Goal: Information Seeking & Learning: Learn about a topic

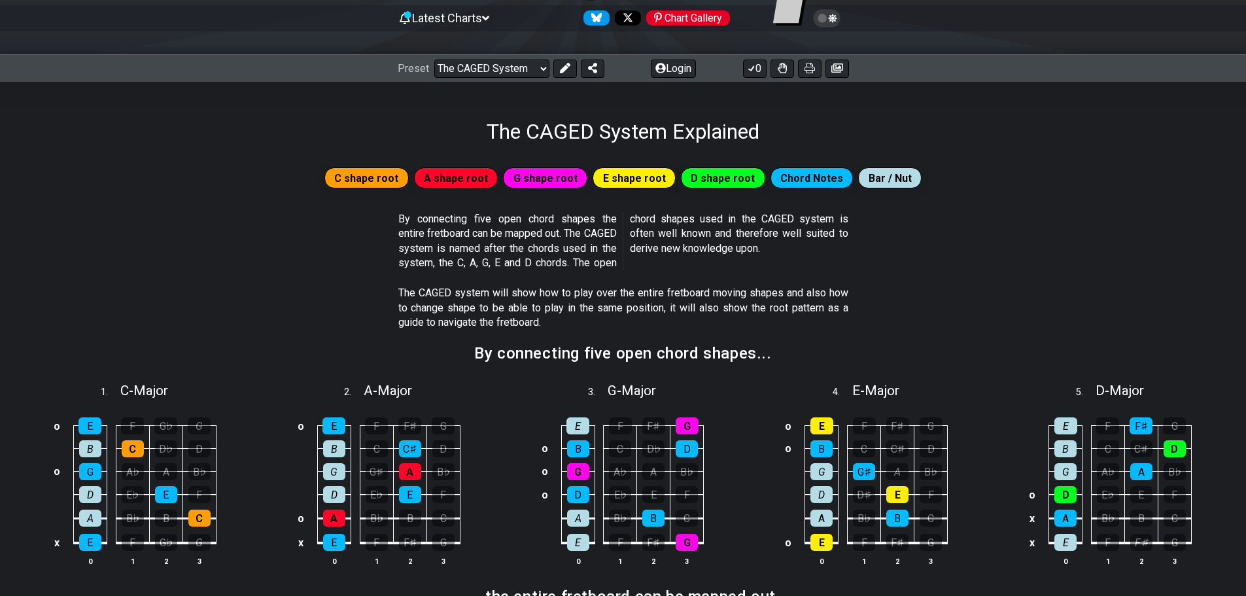
scroll to position [196, 0]
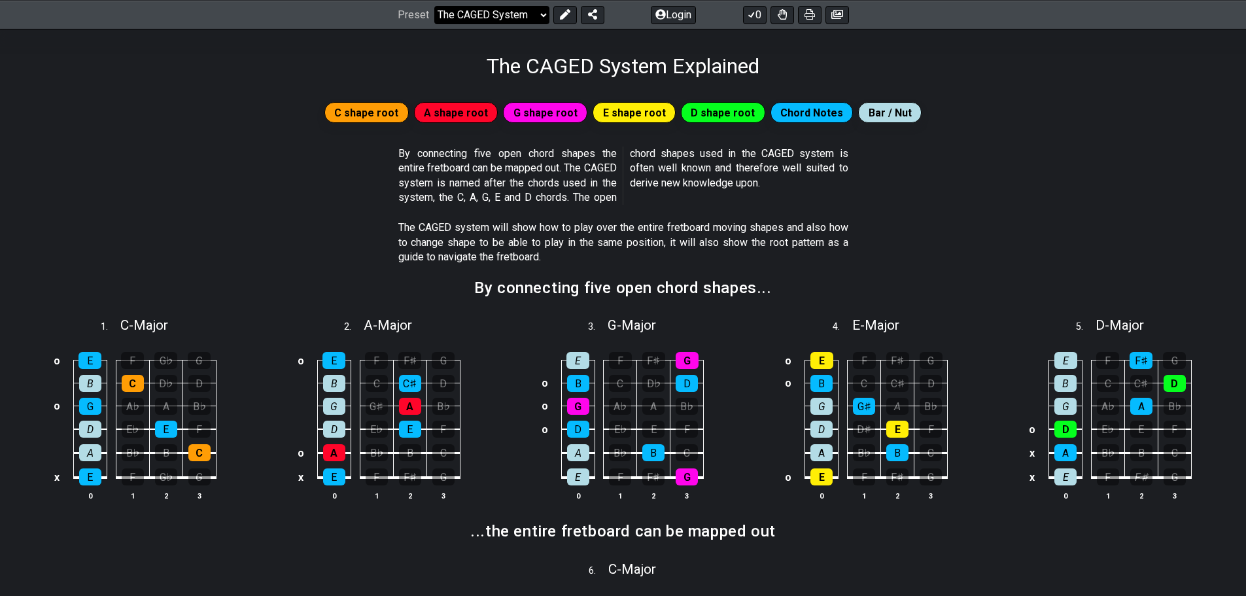
click at [542, 16] on select "Welcome to #fretflip! Initial Preset Custom Preset Minor Pentatonic Major Penta…" at bounding box center [491, 14] width 115 height 18
click at [1041, 137] on div "C shape root A shape root G shape root E shape root D shape root Chord Notes Ba…" at bounding box center [623, 117] width 1246 height 47
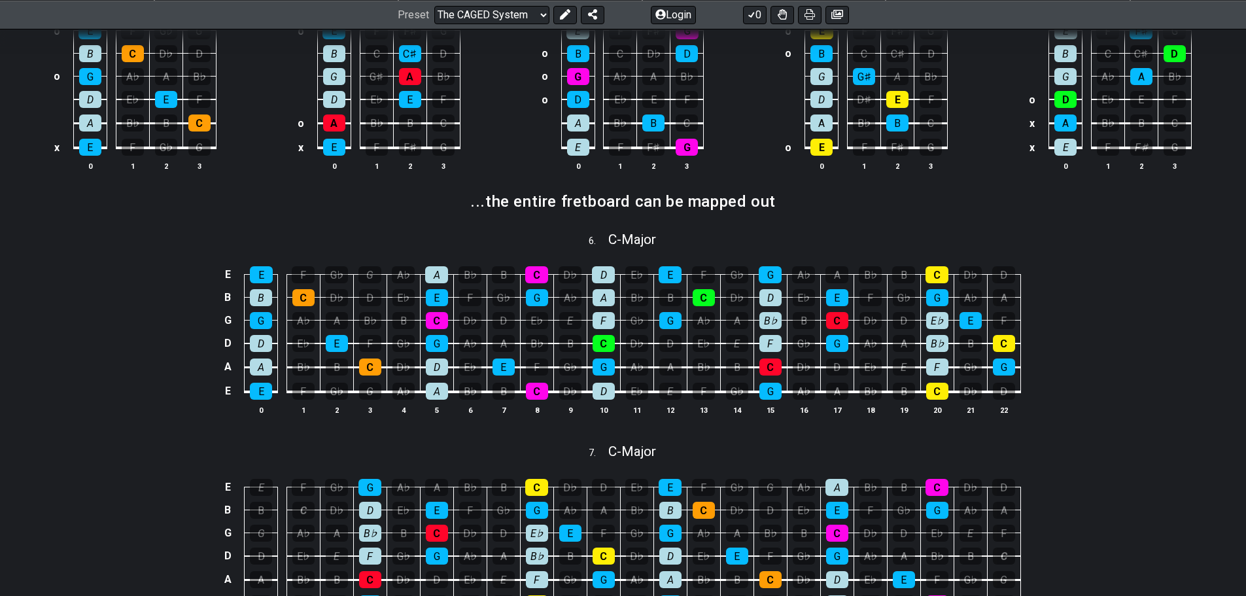
scroll to position [654, 0]
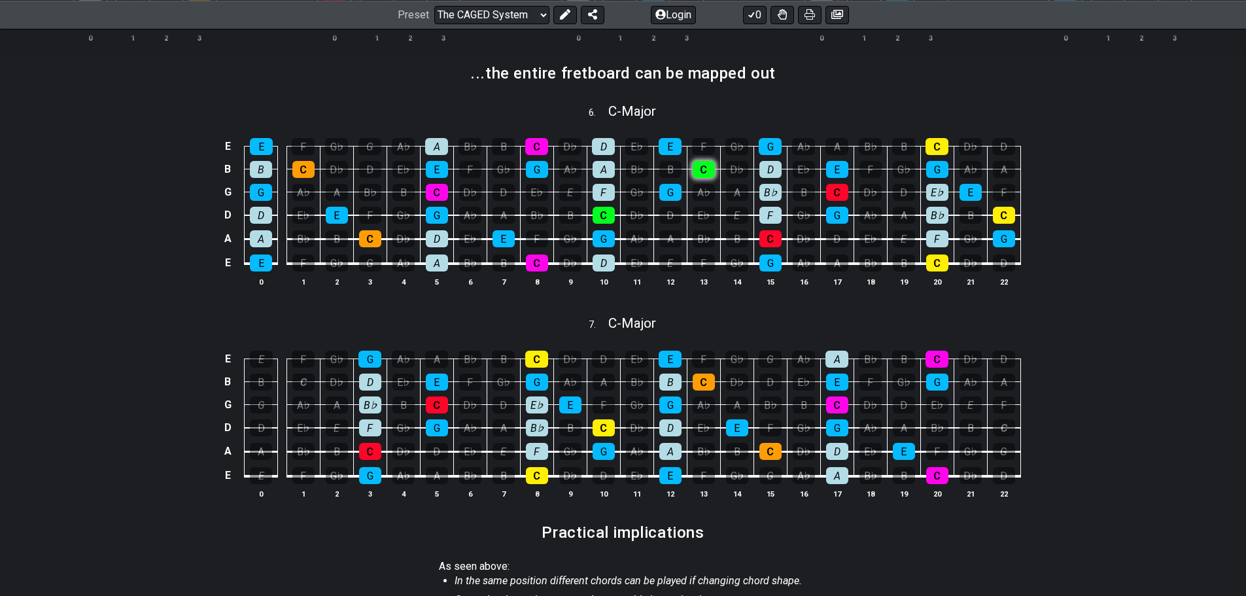
click at [702, 170] on div "C" at bounding box center [704, 169] width 22 height 17
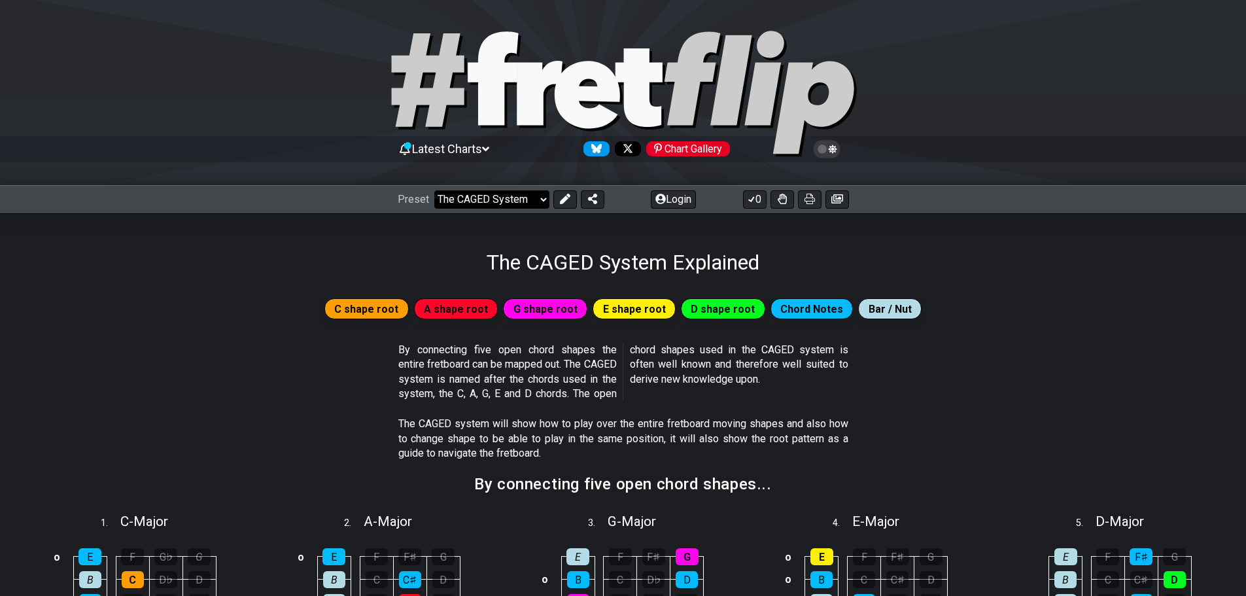
click at [540, 198] on select "Welcome to #fretflip! Initial Preset Custom Preset Minor Pentatonic Major Penta…" at bounding box center [491, 199] width 115 height 18
click at [434, 190] on select "Welcome to #fretflip! Initial Preset Custom Preset Minor Pentatonic Major Penta…" at bounding box center [491, 199] width 115 height 18
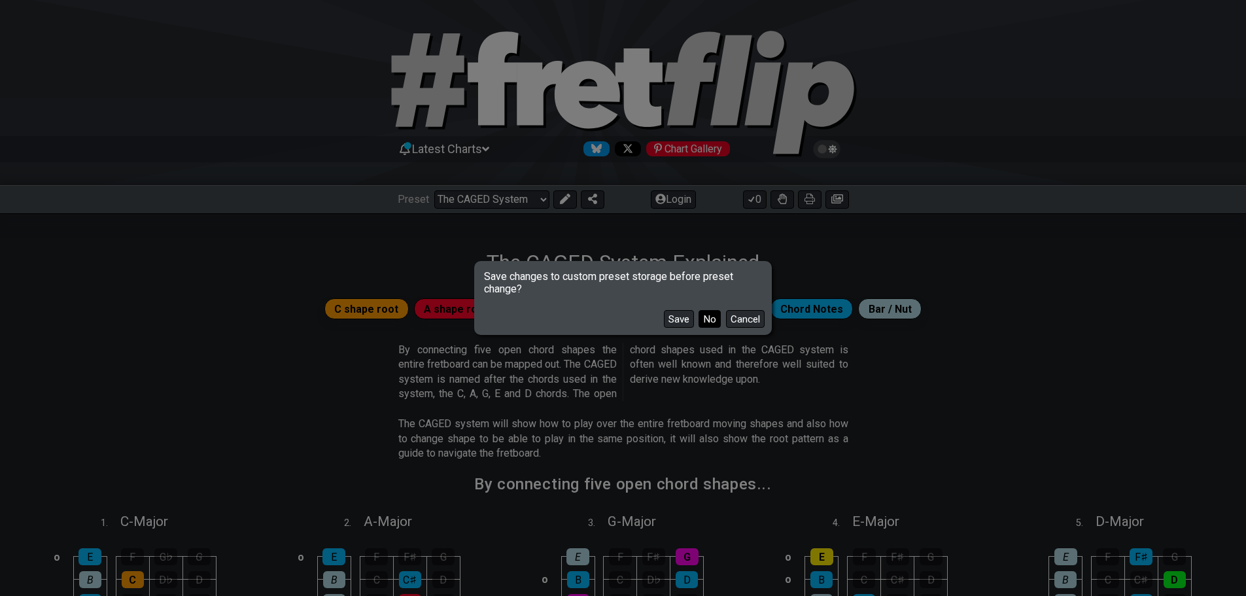
click at [707, 322] on button "No" at bounding box center [710, 319] width 22 height 18
select select "/3nps-caged-shapes"
select select "A"
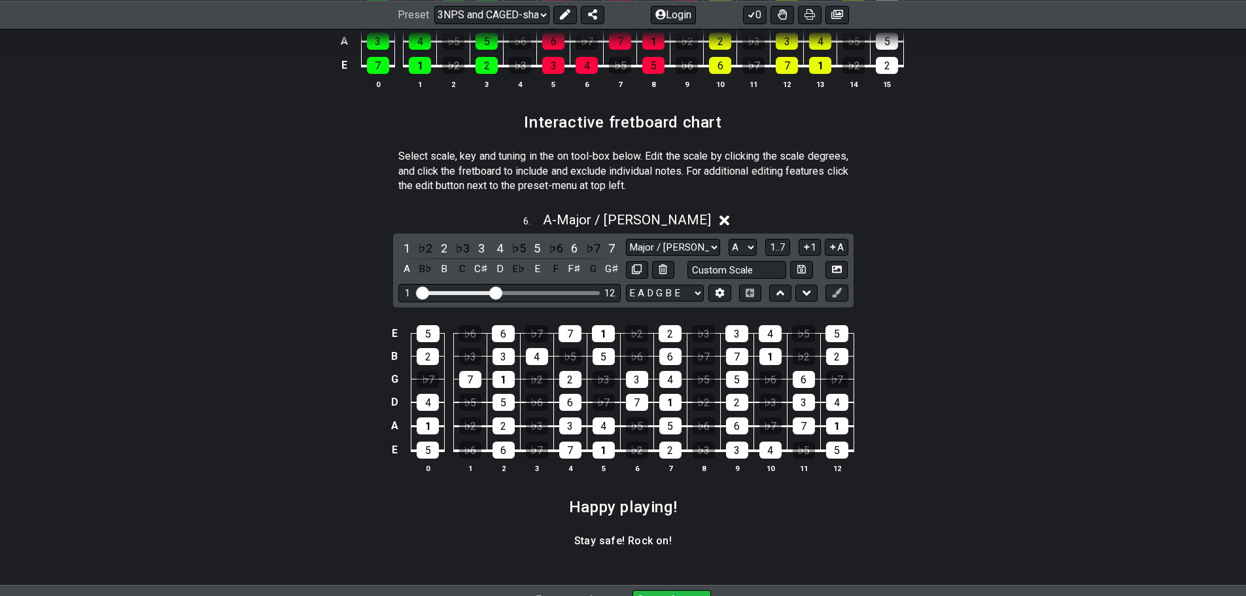
scroll to position [1713, 0]
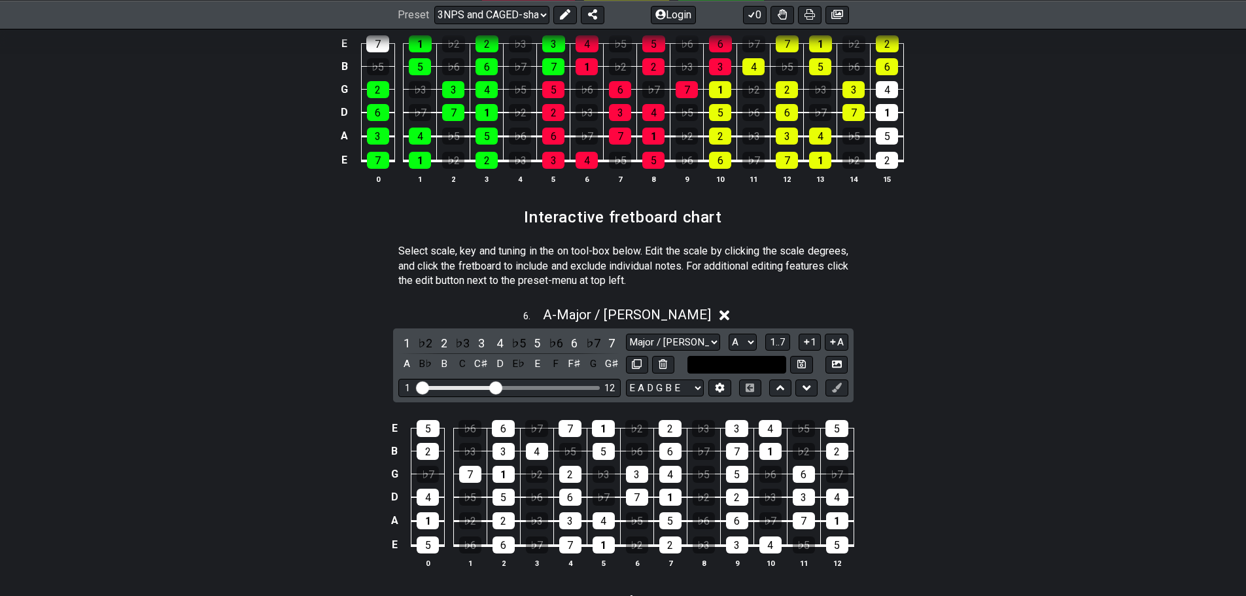
click at [734, 364] on input "text" at bounding box center [737, 365] width 99 height 18
type input "Custom Scale"
click at [923, 331] on div "6 . A - Major / Ionian 1 ♭2 2 ♭3 3 4 ♭5 5 ♭6 6 ♭7 7 A B♭ B C C♯ D E♭ E F F♯ G G…" at bounding box center [623, 443] width 1246 height 288
click at [718, 340] on select "Major / Ionian New Scale Minor Pentatonic Major Pentatonic Minor Blues Major Bl…" at bounding box center [673, 343] width 94 height 18
select select "Minor Pentatonic"
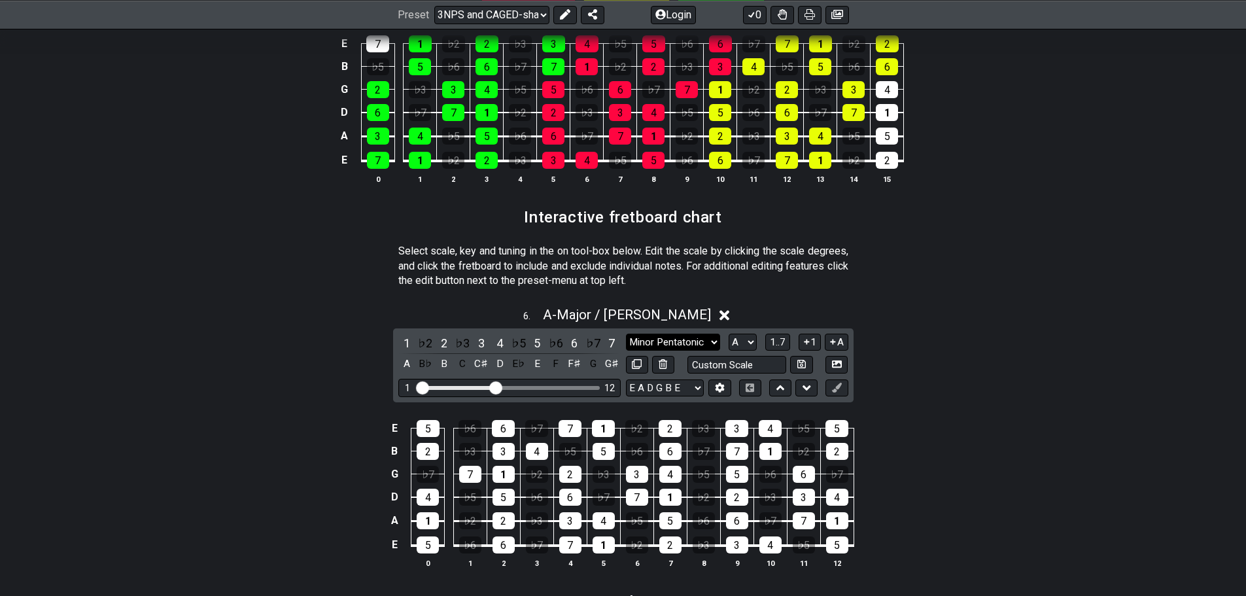
click at [626, 334] on select "Major / Ionian New Scale Minor Pentatonic Major Pentatonic Minor Blues Major Bl…" at bounding box center [673, 343] width 94 height 18
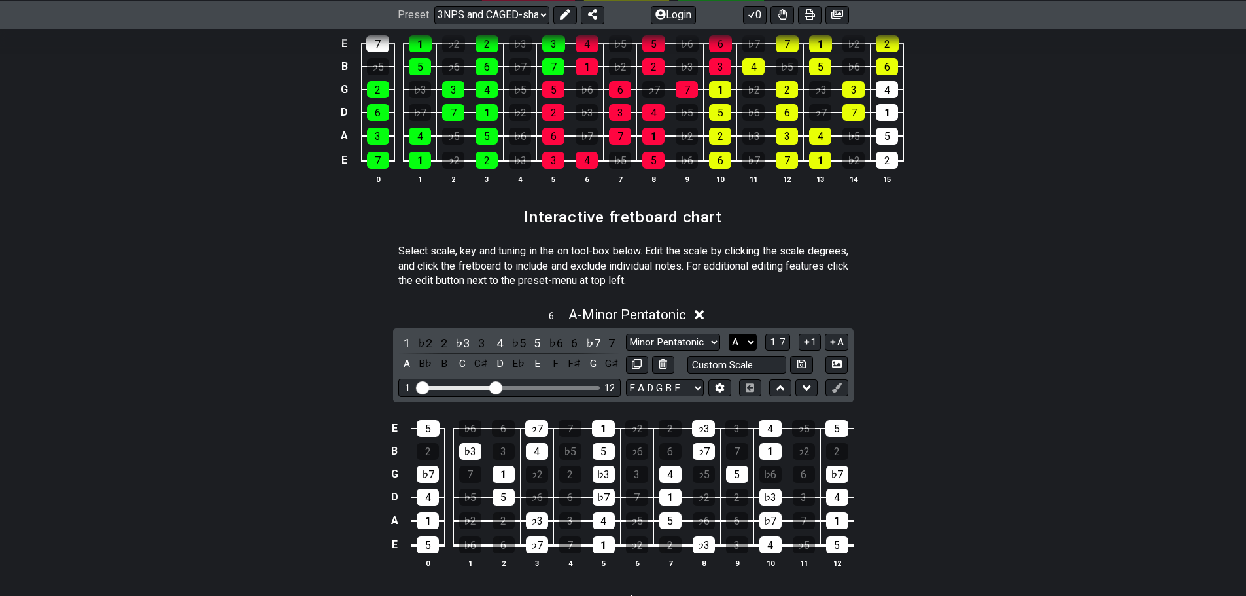
click at [754, 341] on select "A♭ A A♯ B♭ B C C♯ D♭ D D♯ E♭ E F F♯ G♭ G G♯" at bounding box center [743, 343] width 28 height 18
select select "E"
click at [729, 334] on select "A♭ A A♯ B♭ B C C♯ D♭ D D♯ E♭ E F F♯ G♭ G G♯" at bounding box center [743, 343] width 28 height 18
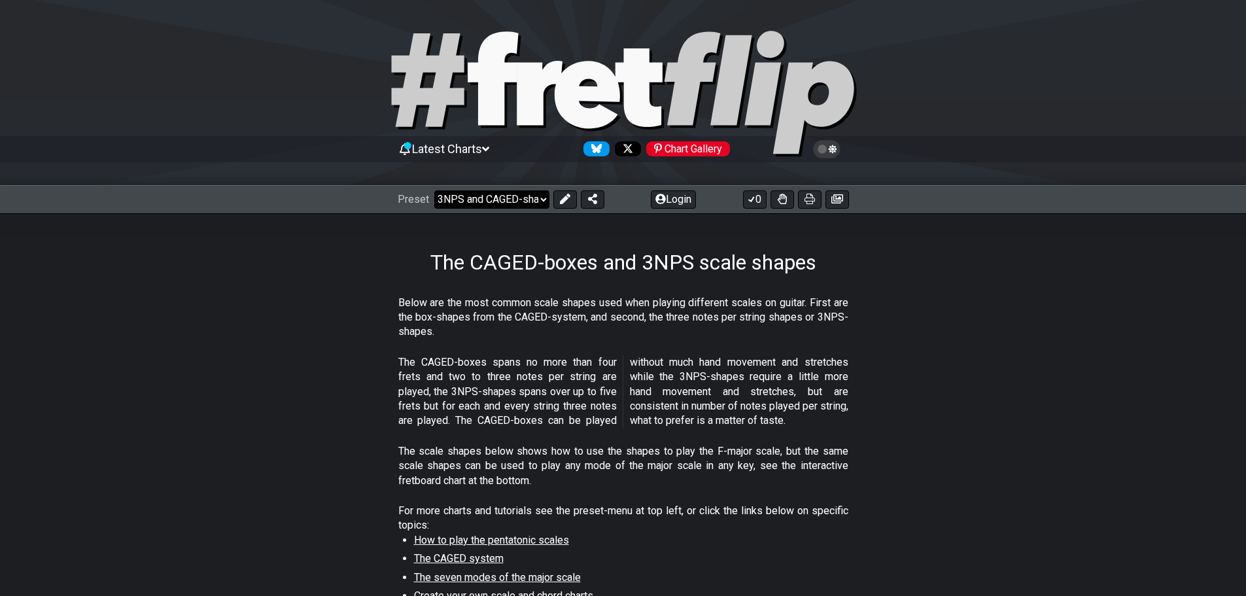
click at [539, 198] on select "Welcome to #fretflip! Initial Preset Custom Preset Minor Pentatonic Major Penta…" at bounding box center [491, 199] width 115 height 18
click at [434, 190] on select "Welcome to #fretflip! Initial Preset Custom Preset Minor Pentatonic Major Penta…" at bounding box center [491, 199] width 115 height 18
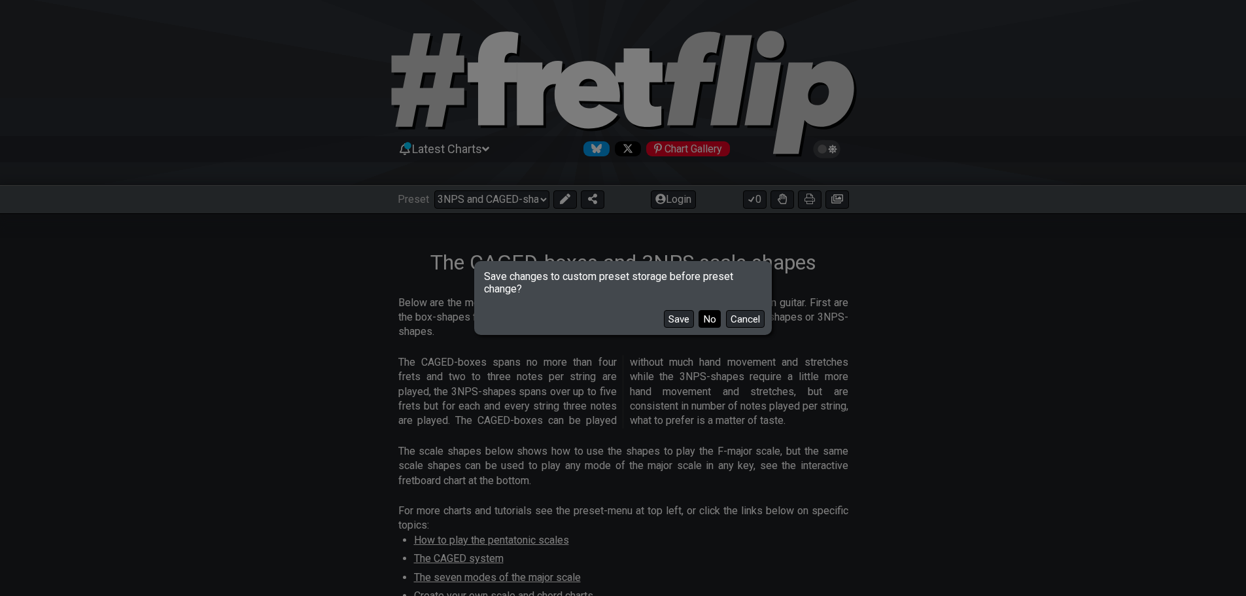
click at [706, 317] on button "No" at bounding box center [710, 319] width 22 height 18
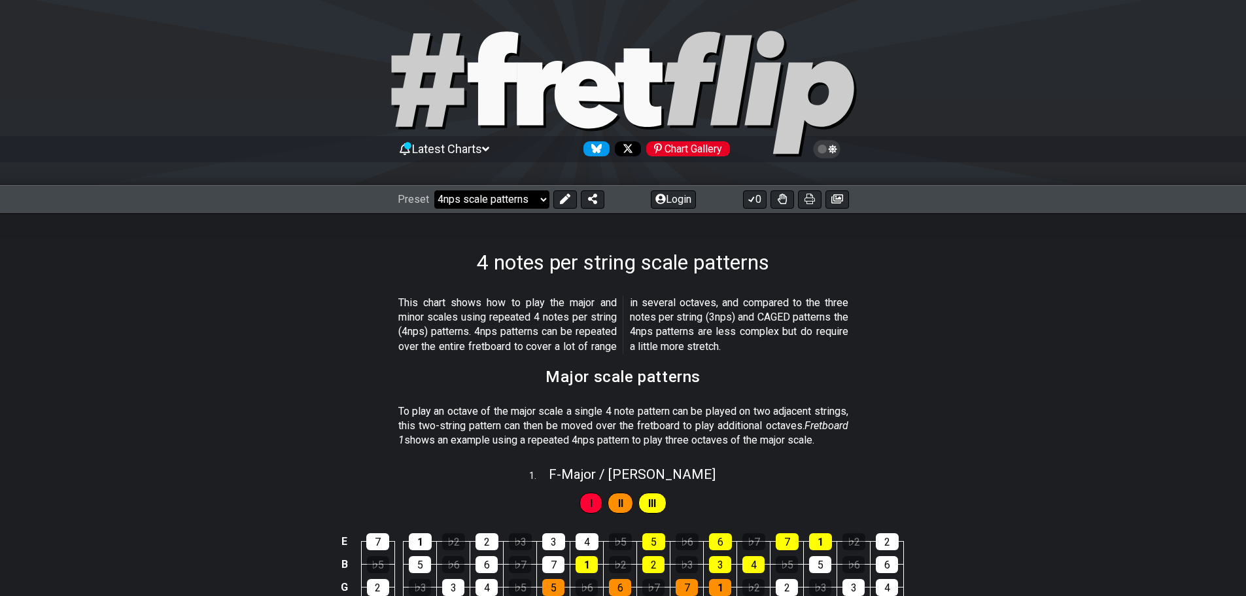
click at [538, 198] on select "Welcome to #fretflip! Initial Preset Custom Preset Minor Pentatonic Major Penta…" at bounding box center [491, 199] width 115 height 18
click at [540, 201] on select "Welcome to #fretflip! Initial Preset Custom Preset Minor Pentatonic Major Penta…" at bounding box center [491, 199] width 115 height 18
click at [434, 190] on select "Welcome to #fretflip! Initial Preset Custom Preset Minor Pentatonic Major Penta…" at bounding box center [491, 199] width 115 height 18
select select "/the-caged-system"
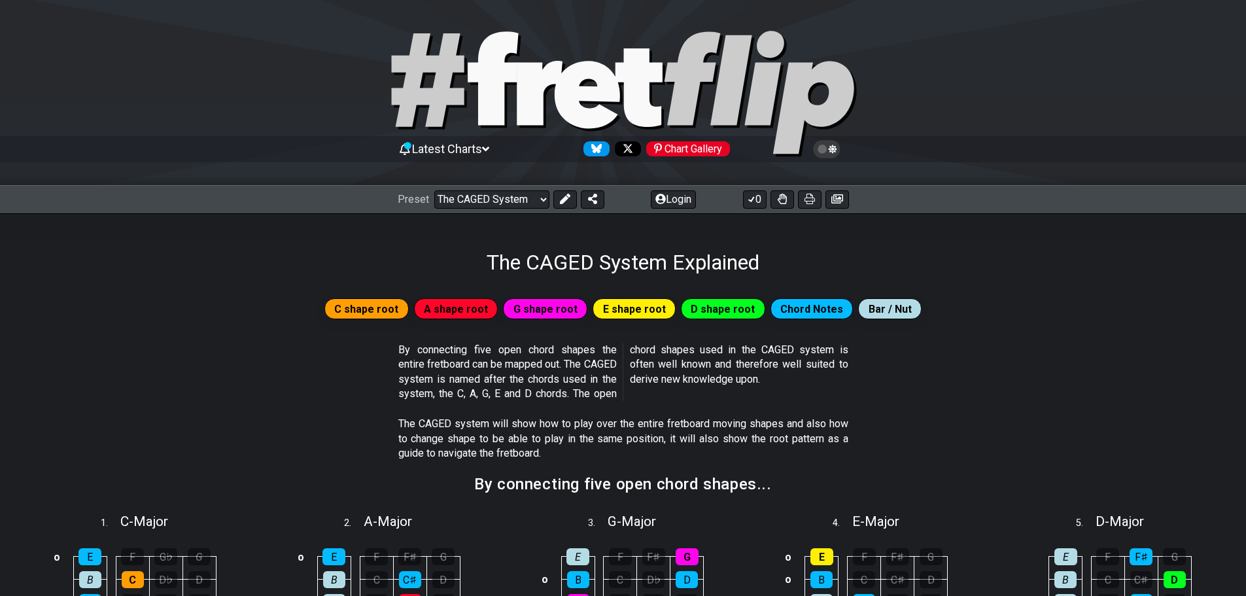
click at [384, 308] on span "C shape root" at bounding box center [366, 309] width 64 height 19
click at [466, 309] on span "A shape root" at bounding box center [456, 309] width 64 height 19
click at [555, 318] on span "G shape root" at bounding box center [546, 309] width 64 height 19
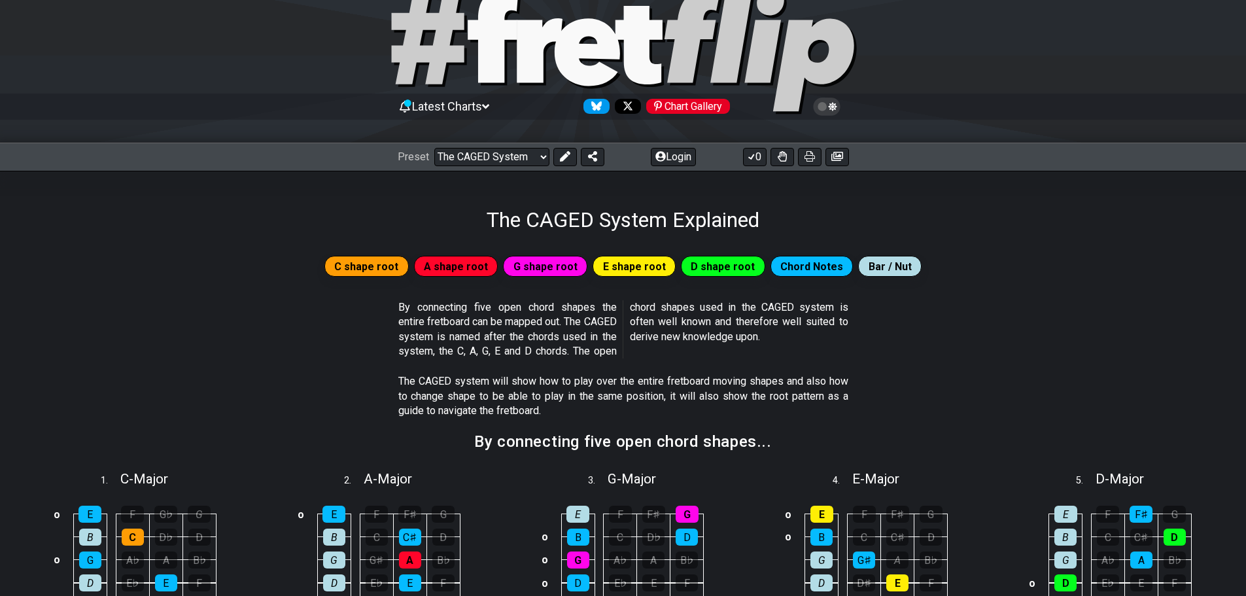
scroll to position [65, 0]
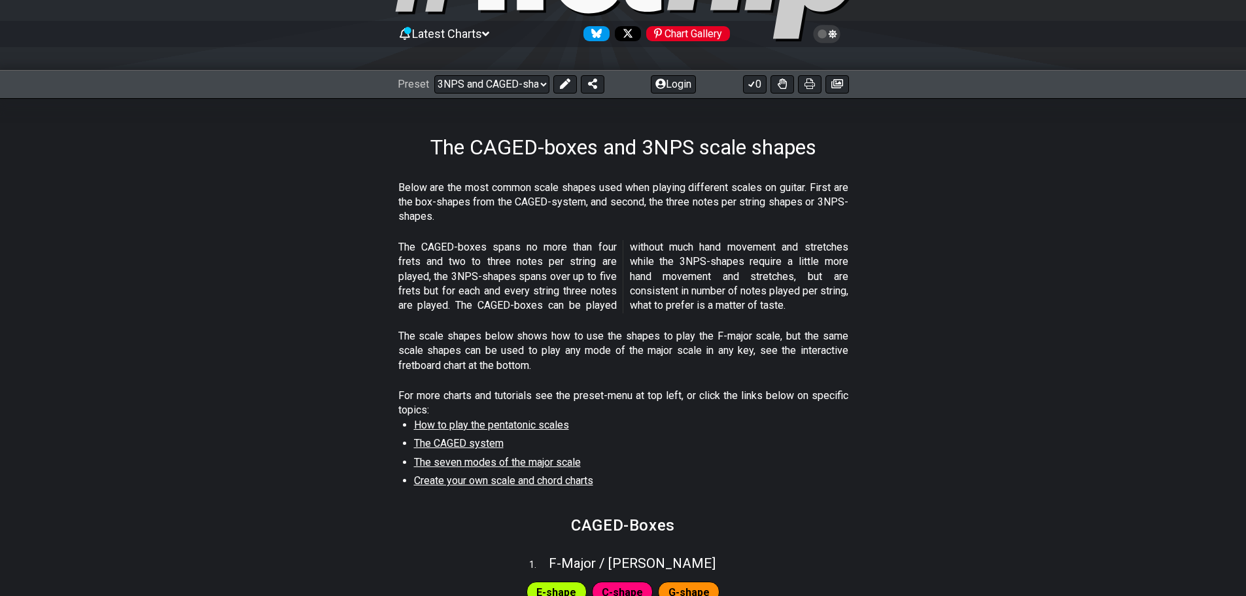
scroll to position [103, 0]
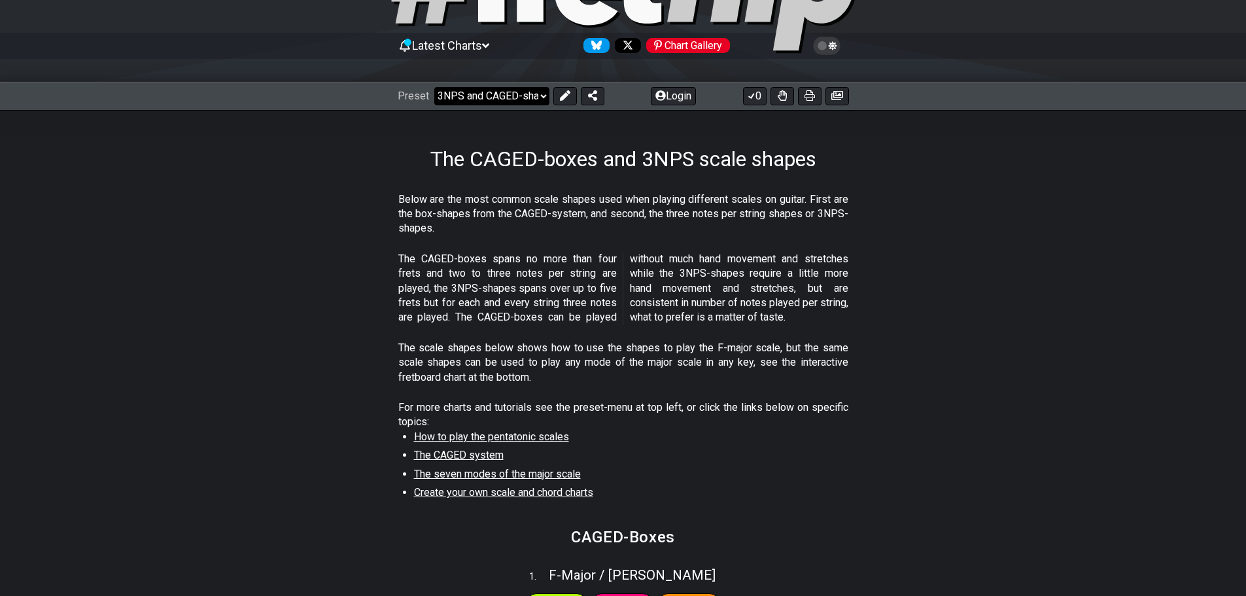
click at [543, 96] on select "Welcome to #fretflip! Initial Preset Custom Preset Minor Pentatonic Major Penta…" at bounding box center [491, 96] width 115 height 18
click at [434, 87] on select "Welcome to #fretflip! Initial Preset Custom Preset Minor Pentatonic Major Penta…" at bounding box center [491, 96] width 115 height 18
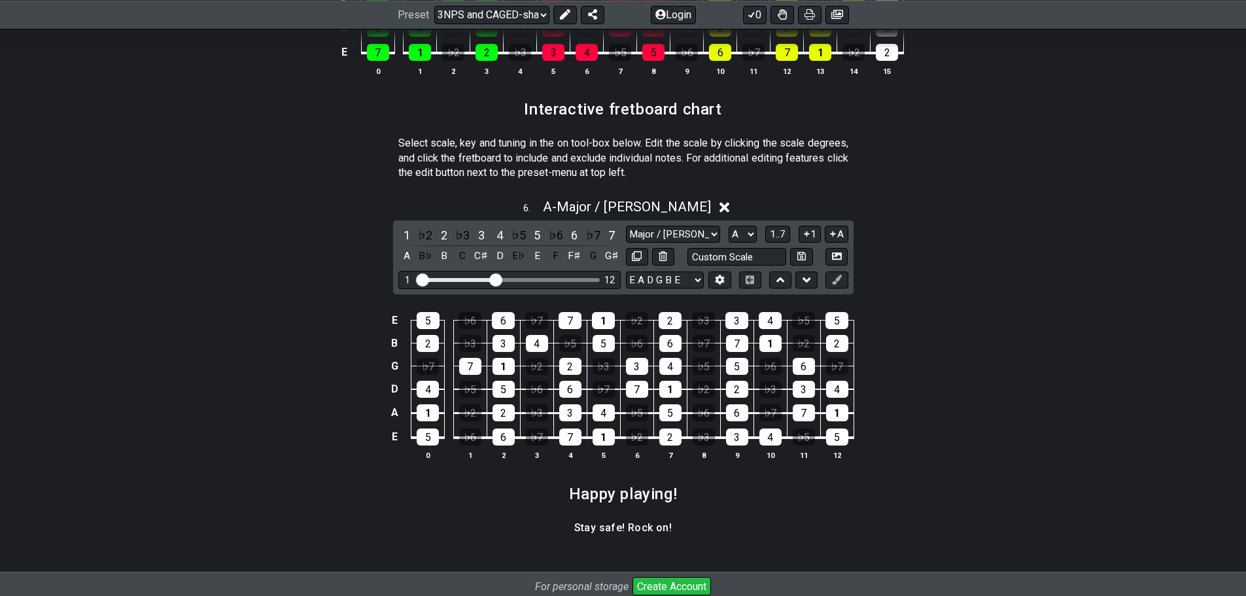
scroll to position [1726, 0]
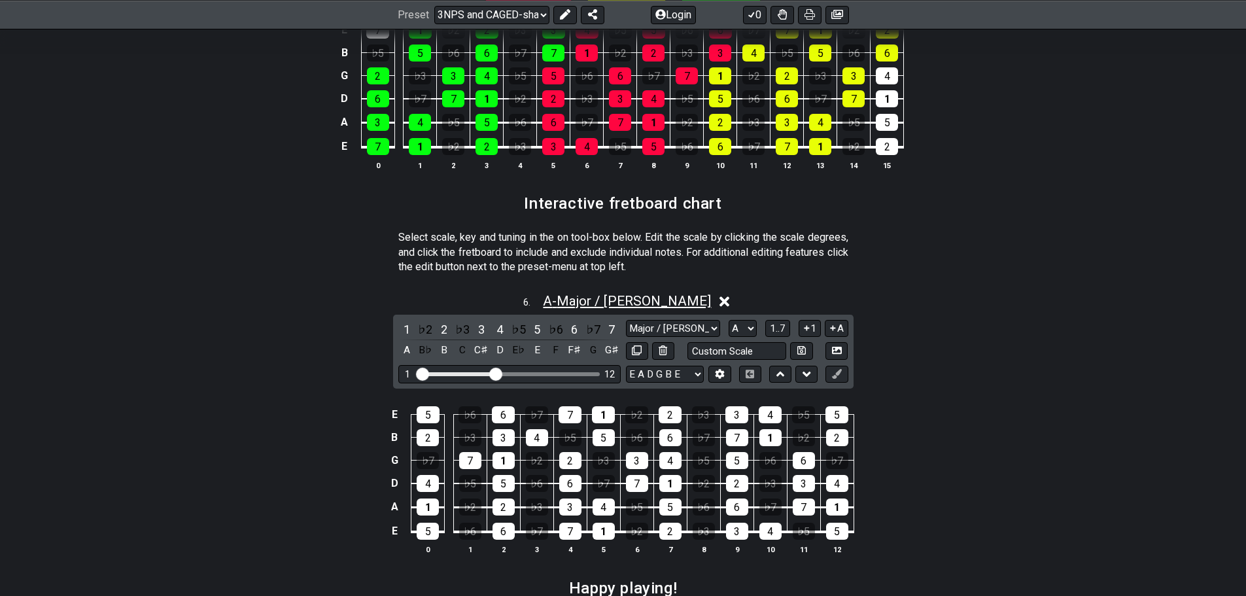
click at [593, 303] on span "A - Major / Ionian" at bounding box center [627, 301] width 168 height 16
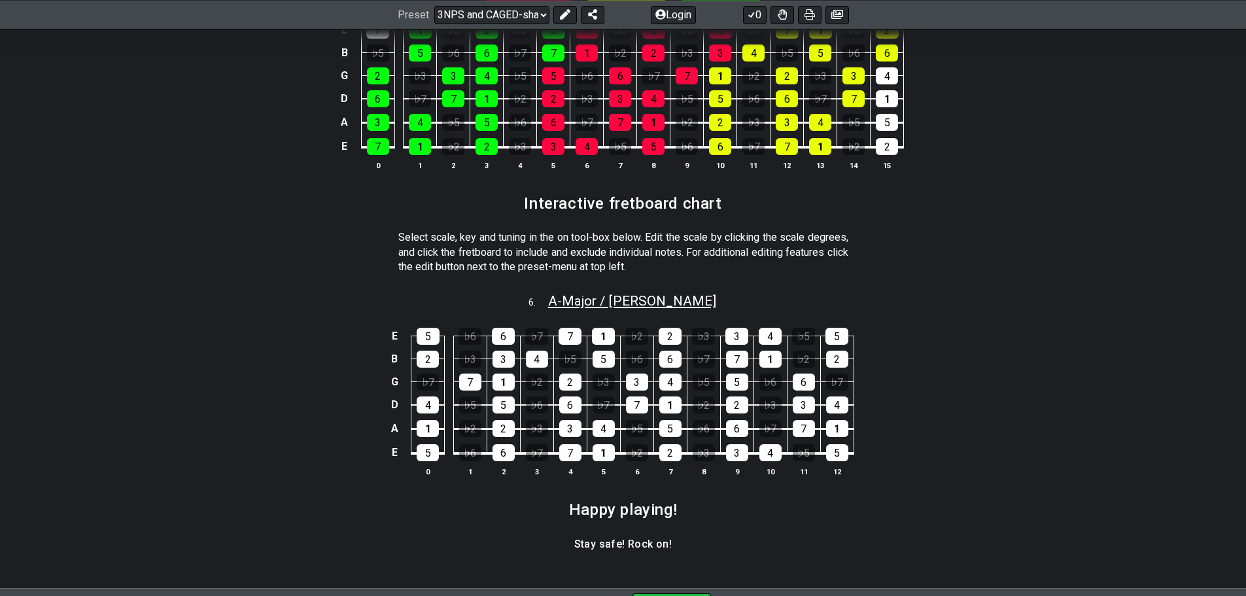
click at [605, 299] on span "A - Major / Ionian" at bounding box center [632, 301] width 168 height 16
select select "A"
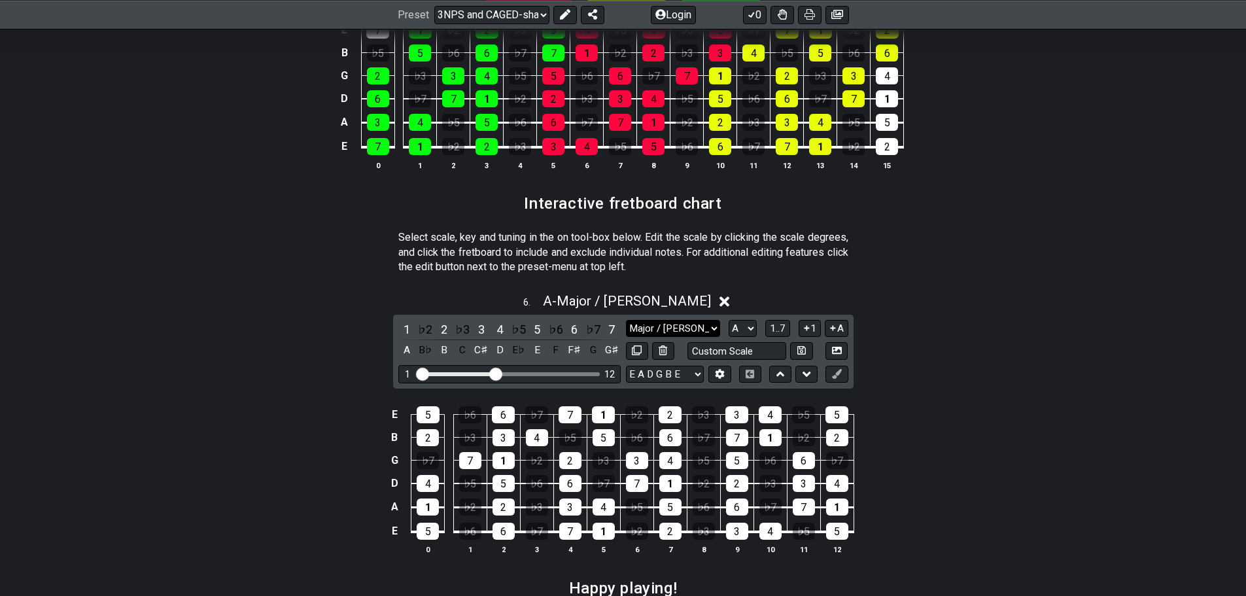
click at [717, 330] on select "Major / Ionian New Scale Minor Pentatonic Major Pentatonic Minor Blues Major Bl…" at bounding box center [673, 329] width 94 height 18
click at [954, 256] on section "Select scale, key and tuning in the on tool-box below. Edit the scale by clicki…" at bounding box center [623, 255] width 1246 height 60
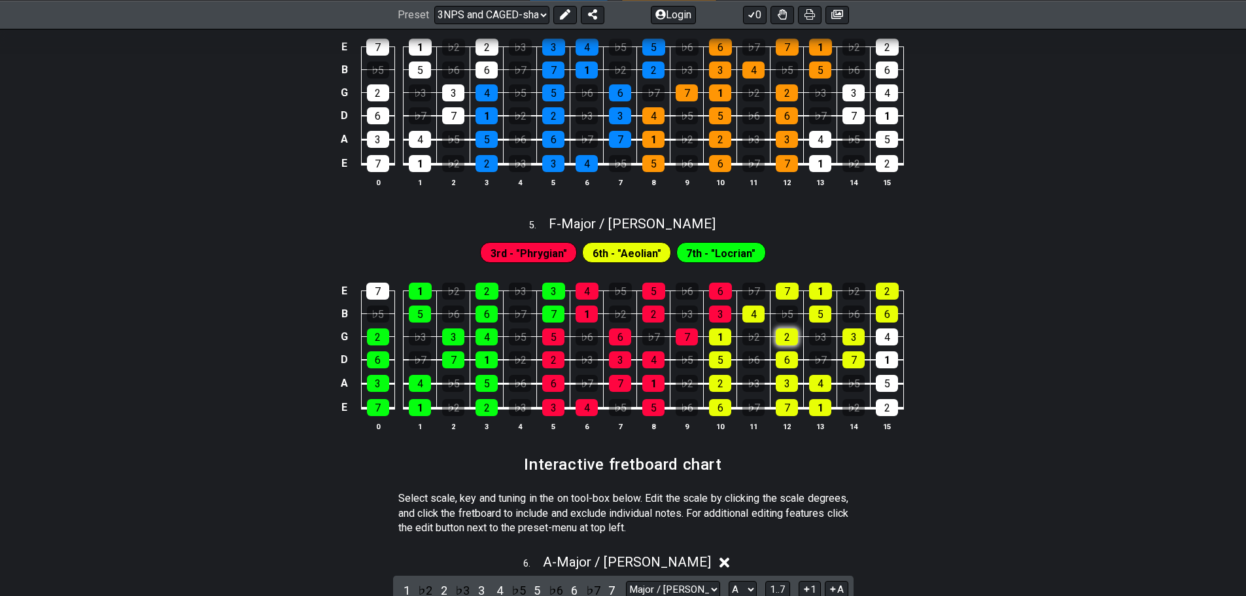
scroll to position [1465, 0]
click at [718, 340] on div "1" at bounding box center [720, 337] width 22 height 17
click at [722, 341] on div "1" at bounding box center [720, 337] width 22 height 17
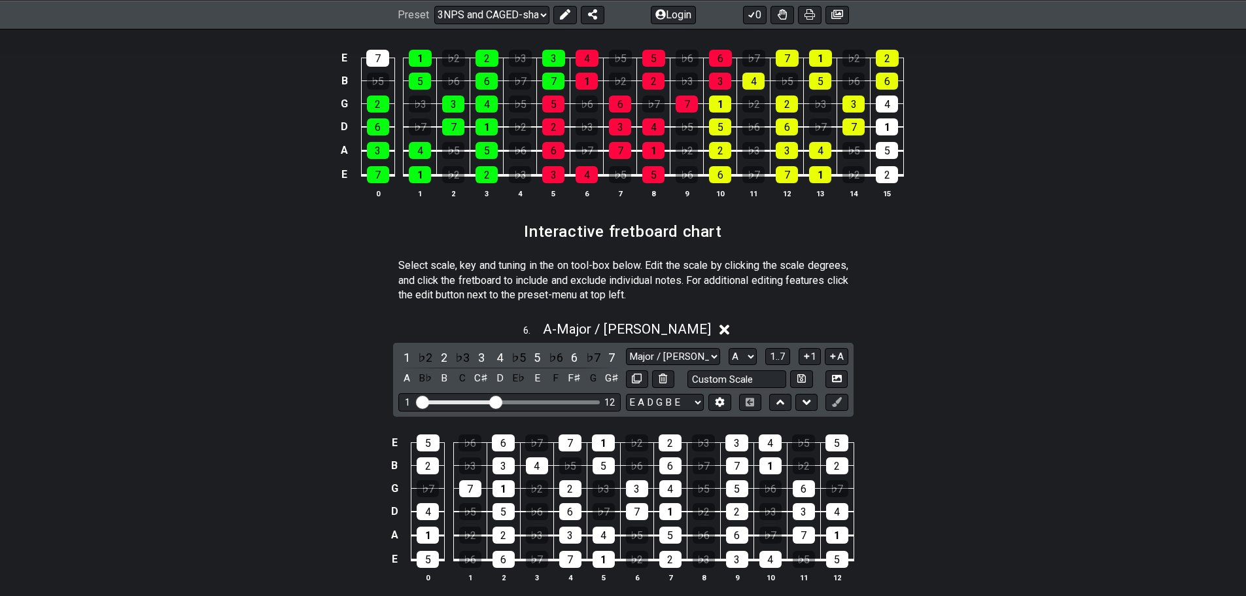
scroll to position [1730, 0]
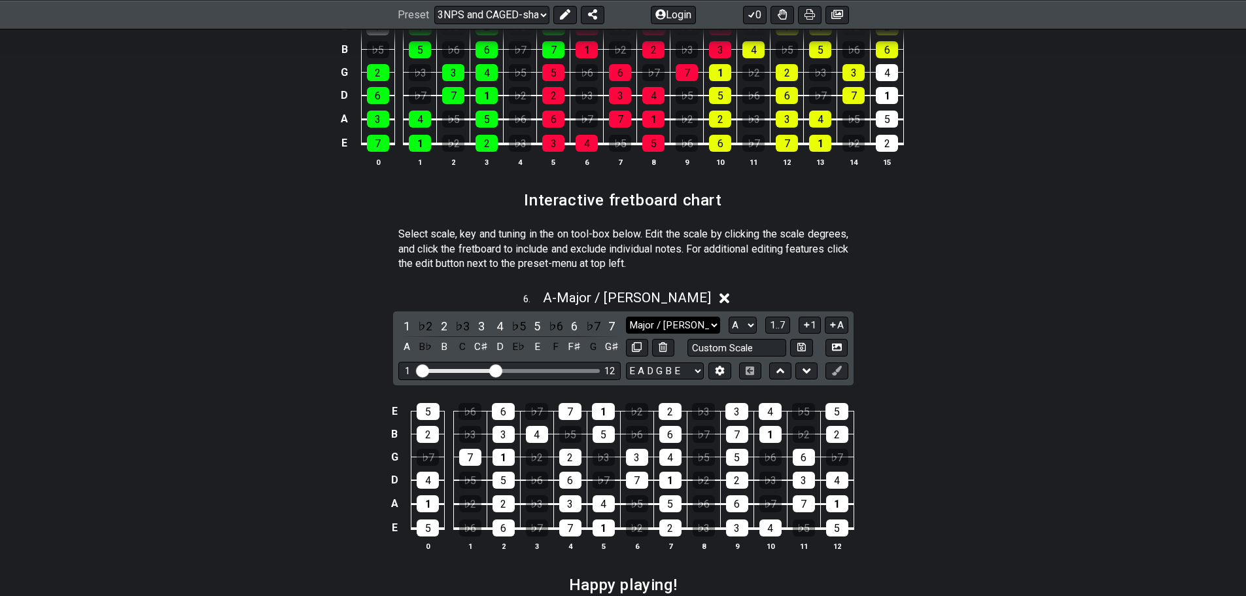
click at [712, 322] on select "Major / Ionian New Scale Minor Pentatonic Major Pentatonic Minor Blues Major Bl…" at bounding box center [673, 326] width 94 height 18
select select "Minor Pentatonic"
click at [626, 317] on select "Major / Ionian New Scale Minor Pentatonic Major Pentatonic Minor Blues Major Bl…" at bounding box center [673, 326] width 94 height 18
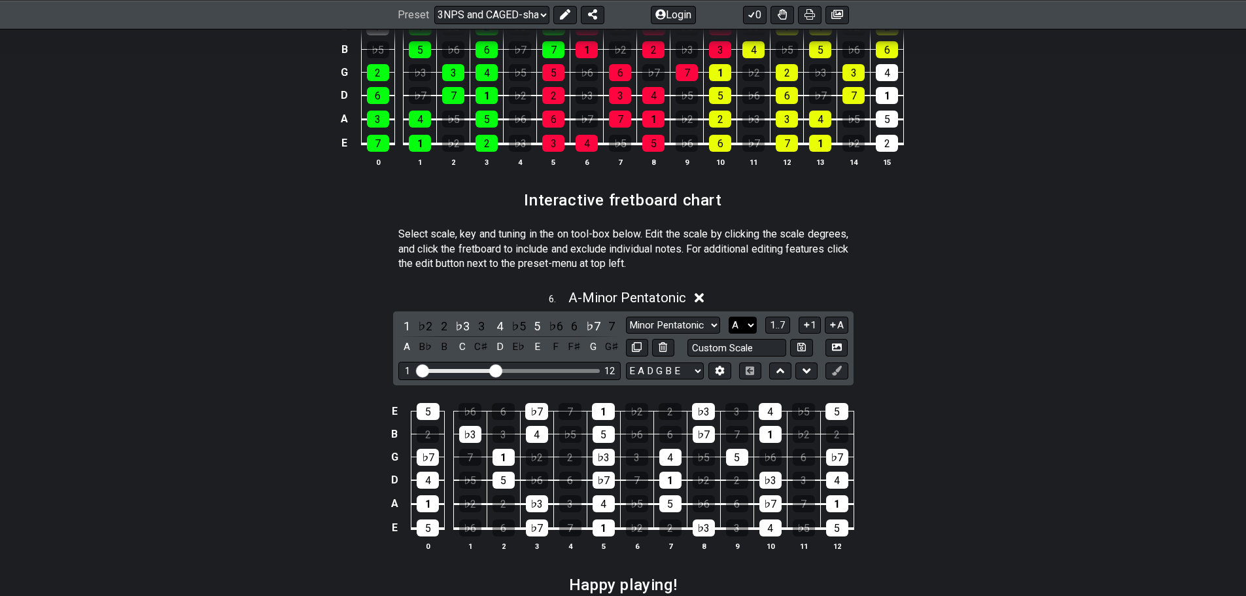
click at [752, 324] on select "A♭ A A♯ B♭ B C C♯ D♭ D D♯ E♭ E F F♯ G♭ G G♯" at bounding box center [743, 326] width 28 height 18
select select "E"
click at [729, 317] on select "A♭ A A♯ B♭ B C C♯ D♭ D D♯ E♭ E F F♯ G♭ G G♯" at bounding box center [743, 326] width 28 height 18
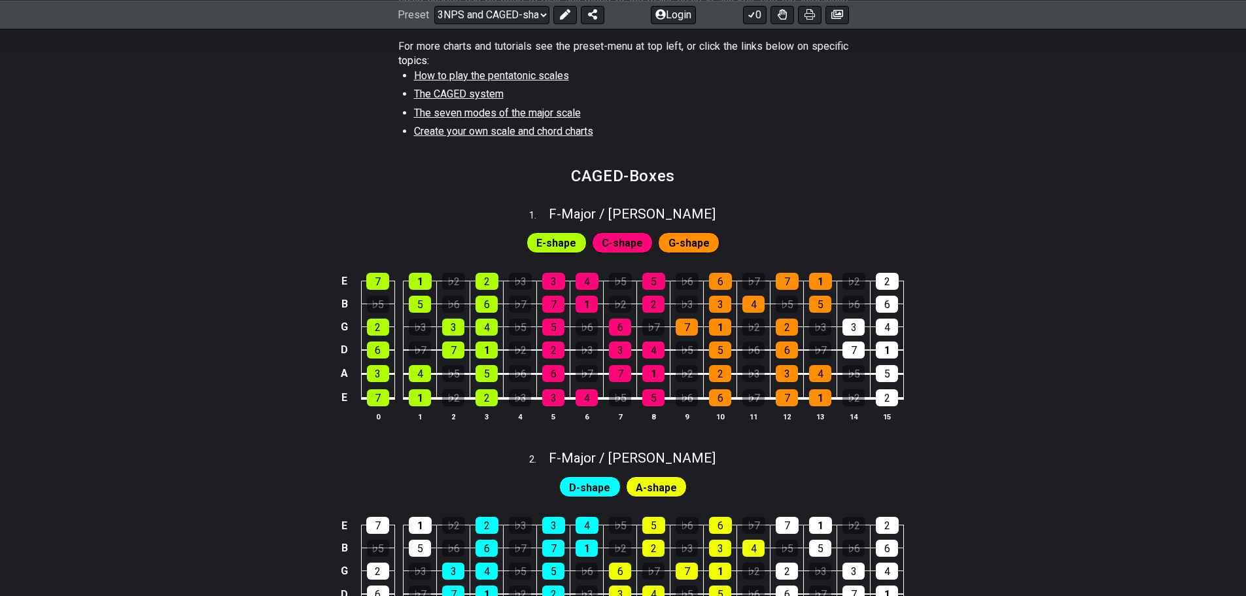
scroll to position [406, 0]
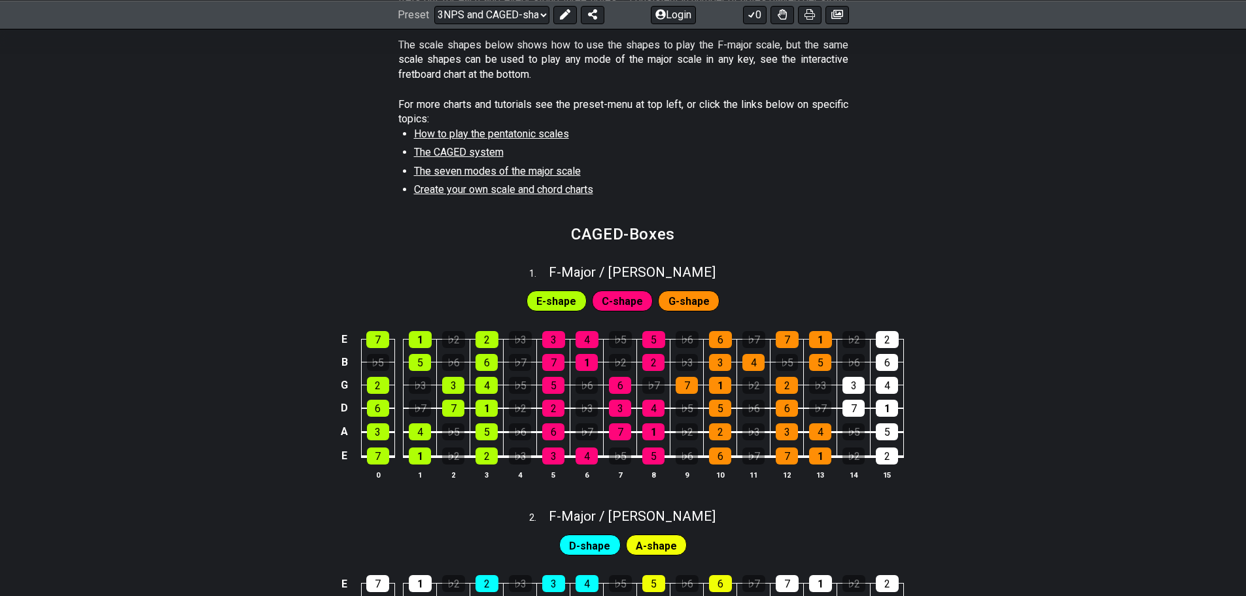
click at [563, 302] on span "E-shape" at bounding box center [556, 301] width 40 height 19
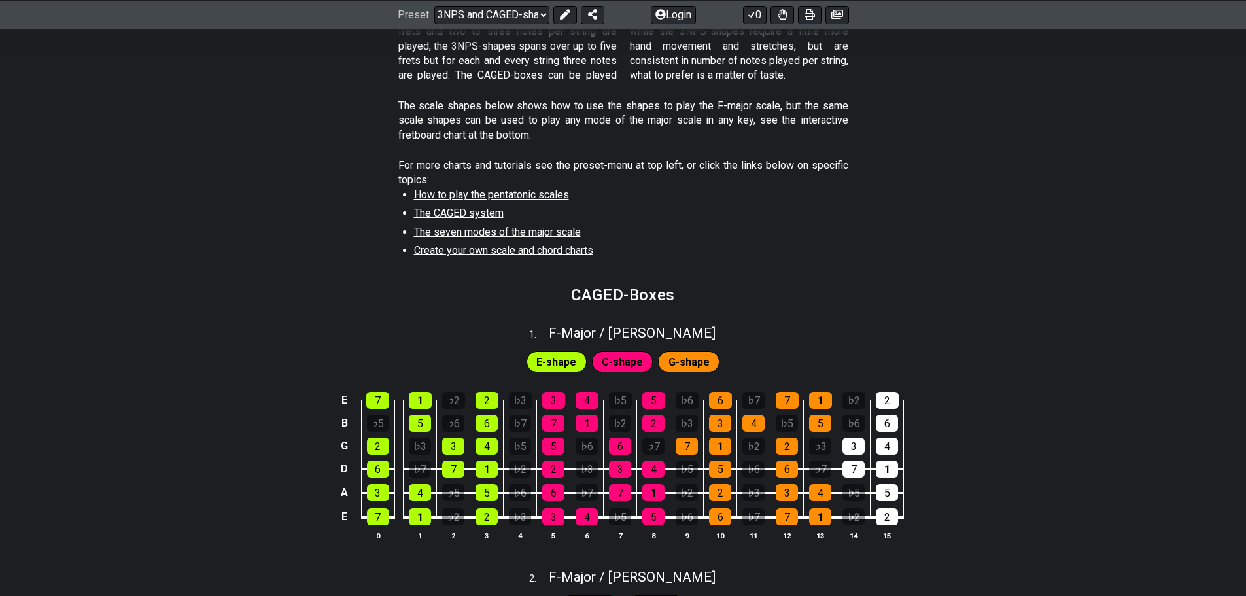
scroll to position [341, 0]
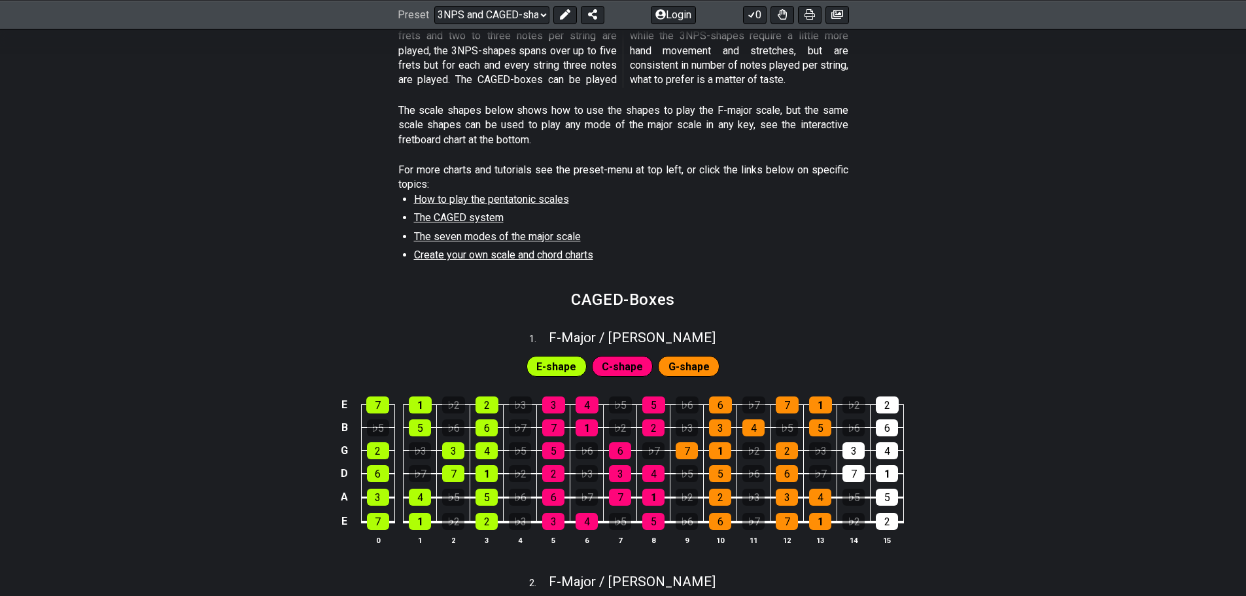
click at [571, 256] on span "Create your own scale and chord charts" at bounding box center [503, 255] width 179 height 12
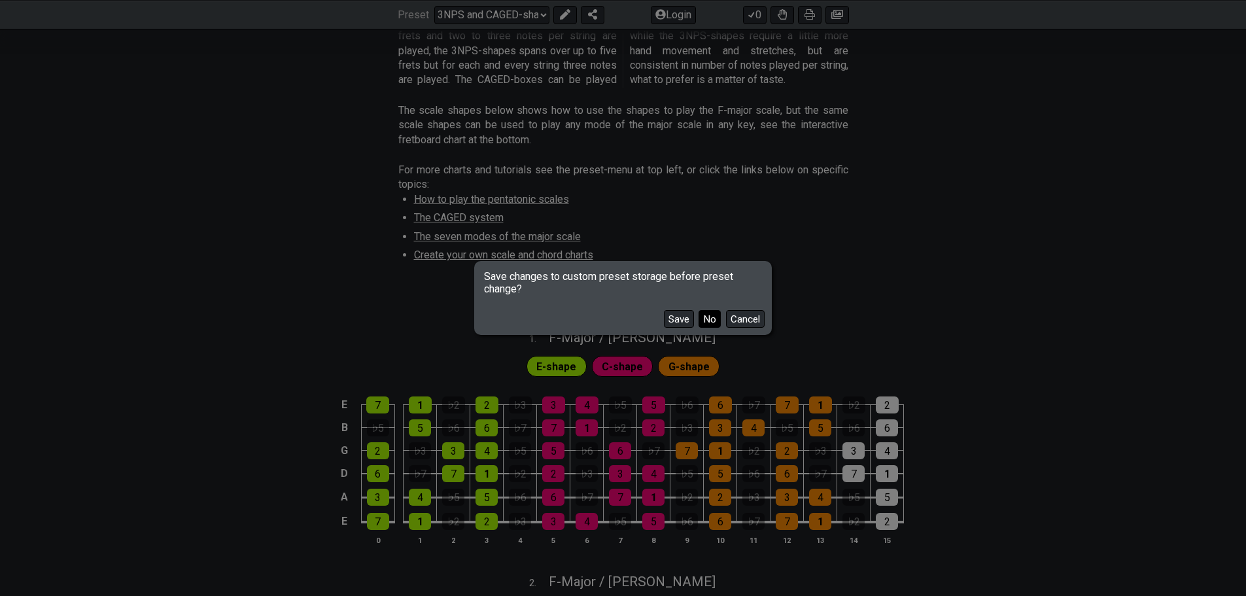
click at [709, 319] on button "No" at bounding box center [710, 319] width 22 height 18
select select "/welcome"
select select "B"
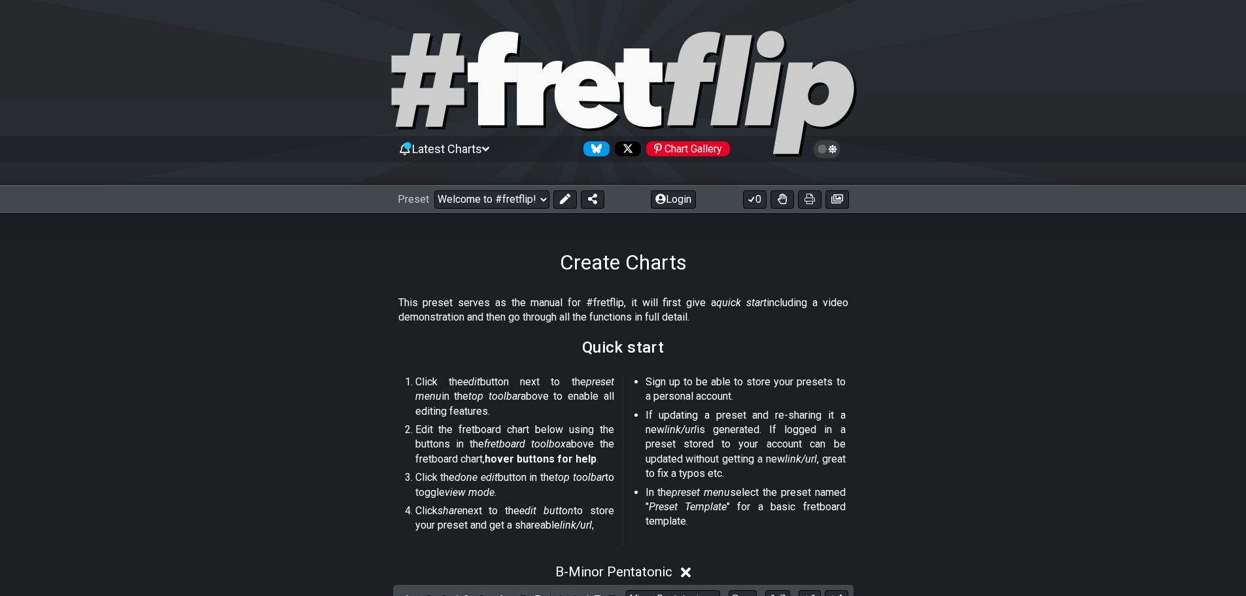
scroll to position [327, 0]
click at [536, 198] on select "Welcome to #fretflip! Initial Preset Custom Preset Minor Pentatonic Major Penta…" at bounding box center [491, 199] width 115 height 18
click at [434, 190] on select "Welcome to #fretflip! Initial Preset Custom Preset Minor Pentatonic Major Penta…" at bounding box center [491, 199] width 115 height 18
select select "/3nps-caged-shapes"
select select "A"
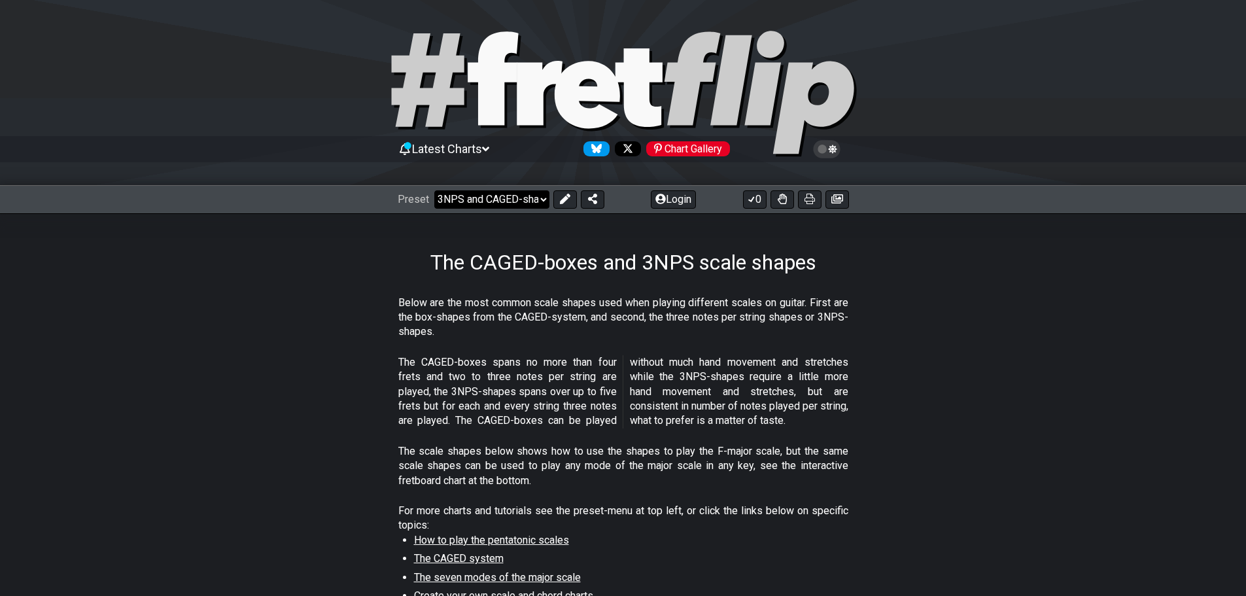
click at [535, 198] on select "Welcome to #fretflip! Initial Preset Custom Preset Minor Pentatonic Major Penta…" at bounding box center [491, 199] width 115 height 18
click at [434, 190] on select "Welcome to #fretflip! Initial Preset Custom Preset Minor Pentatonic Major Penta…" at bounding box center [491, 199] width 115 height 18
select select "/welcome"
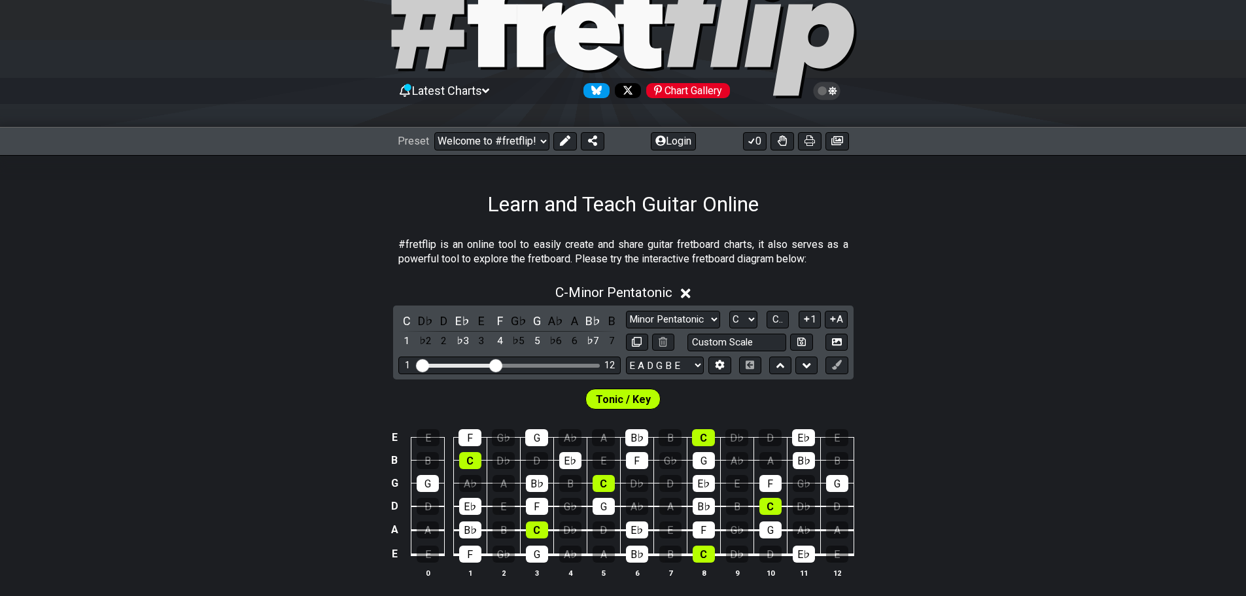
scroll to position [189, 0]
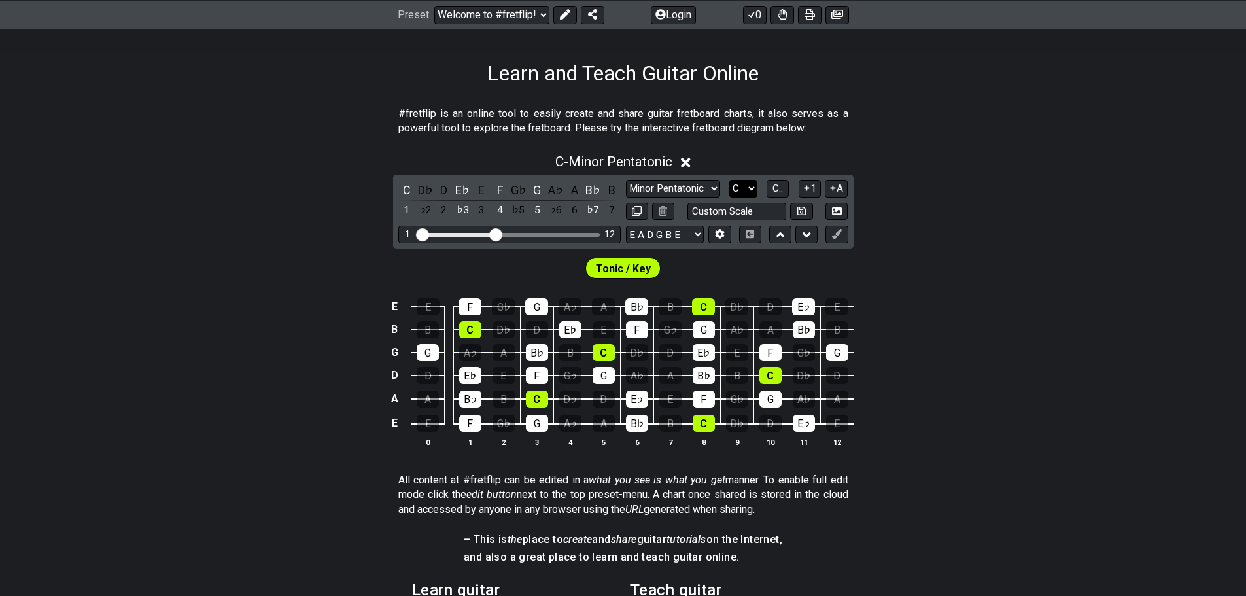
click at [755, 190] on select "A♭ A A♯ B♭ B C C♯ D♭ D D♯ E♭ E F F♯ G♭ G G♯" at bounding box center [743, 189] width 28 height 18
select select "E"
click at [729, 180] on select "A♭ A A♯ B♭ B C C♯ D♭ D D♯ E♭ E F F♯ G♭ G G♯" at bounding box center [743, 189] width 28 height 18
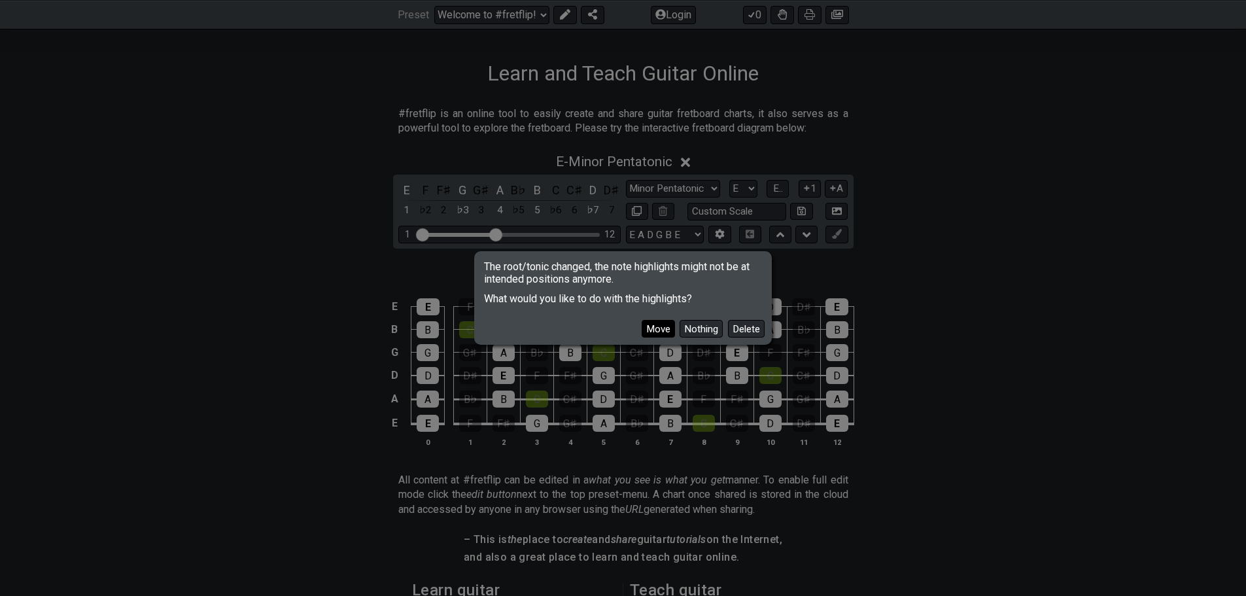
click at [660, 328] on button "Move" at bounding box center [658, 329] width 33 height 18
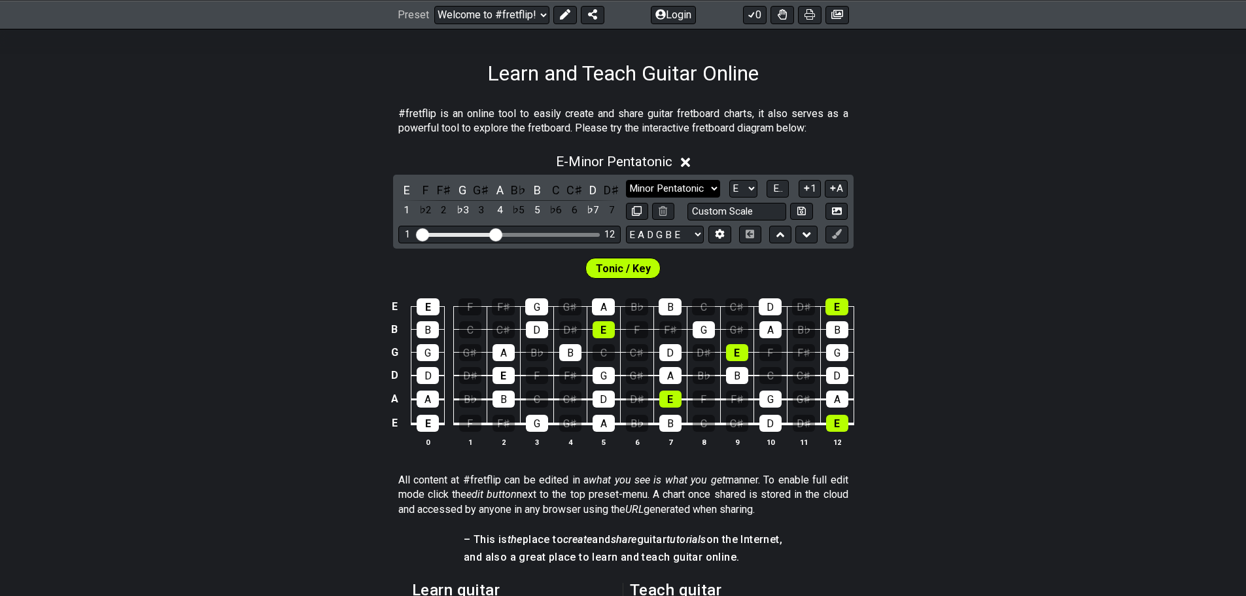
click at [713, 186] on select "Minor Pentatonic Click to edit Minor Pentatonic Major Pentatonic Minor Blues Ma…" at bounding box center [673, 189] width 94 height 18
click at [922, 115] on section "#fretflip is an online tool to easily create and share guitar fretboard charts,…" at bounding box center [623, 123] width 1246 height 45
click at [716, 188] on select "Minor Pentatonic Click to edit Minor Pentatonic Major Pentatonic Minor Blues Ma…" at bounding box center [673, 189] width 94 height 18
click at [626, 180] on select "Minor Pentatonic Click to edit Minor Pentatonic Major Pentatonic Minor Blues Ma…" at bounding box center [673, 189] width 94 height 18
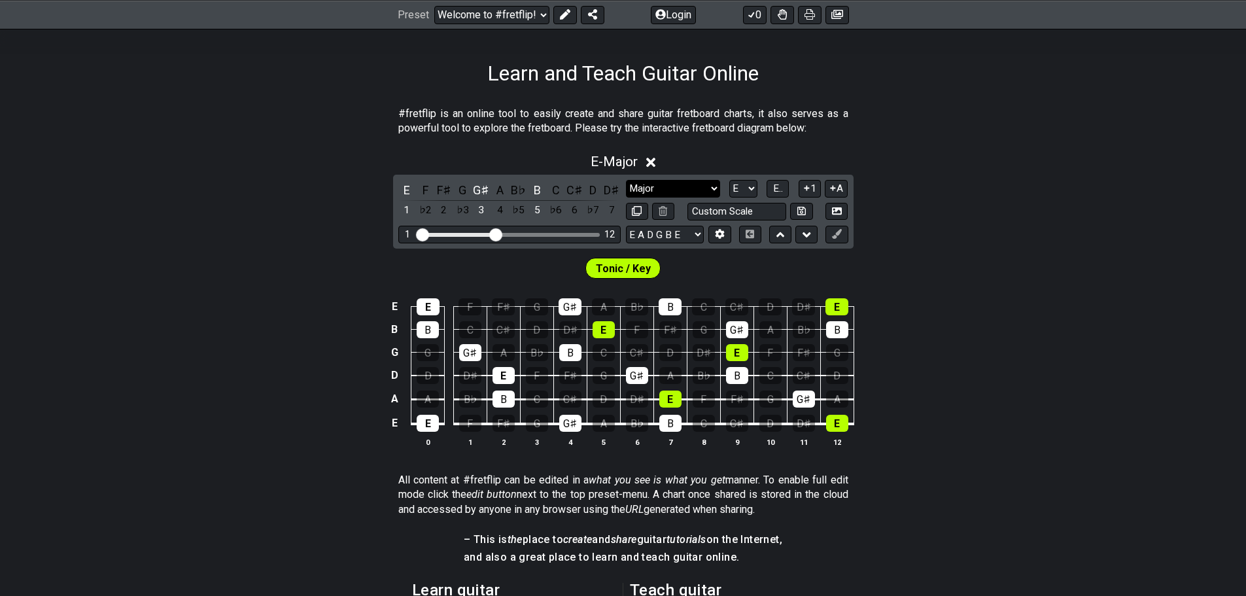
click at [716, 186] on select "Minor Pentatonic Click to edit Minor Pentatonic Major Pentatonic Minor Blues Ma…" at bounding box center [673, 189] width 94 height 18
click at [626, 180] on select "Minor Pentatonic Click to edit Minor Pentatonic Major Pentatonic Minor Blues Ma…" at bounding box center [673, 189] width 94 height 18
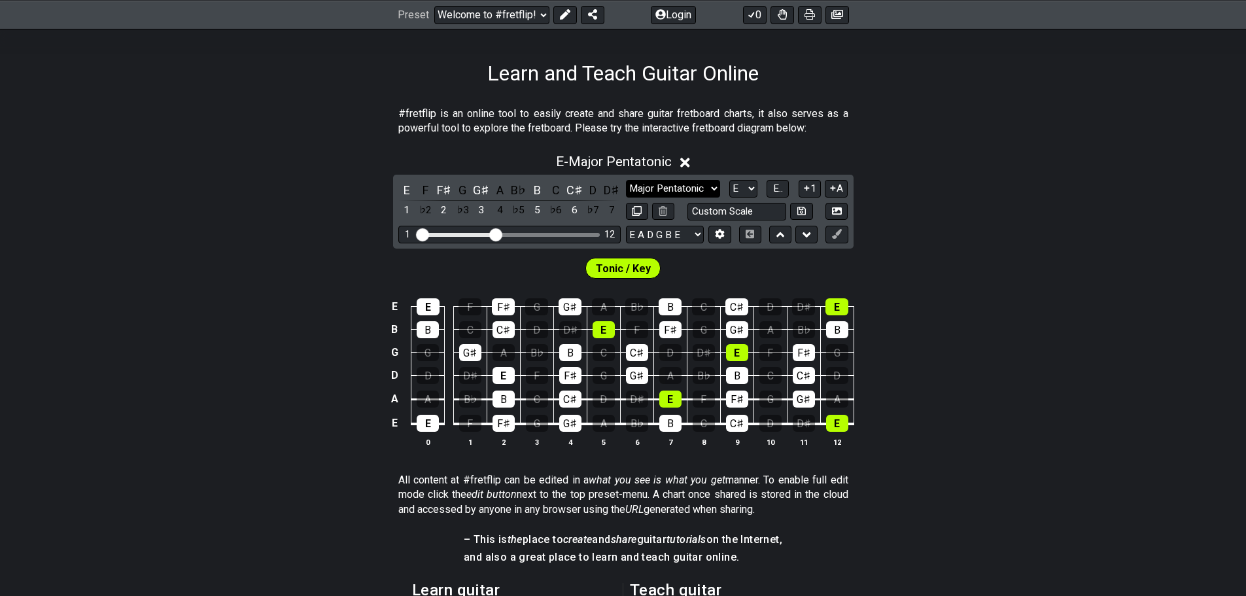
click at [715, 185] on select "Minor Pentatonic Click to edit Minor Pentatonic Major Pentatonic Minor Blues Ma…" at bounding box center [673, 189] width 94 height 18
click at [626, 180] on select "Minor Pentatonic Click to edit Minor Pentatonic Major Pentatonic Minor Blues Ma…" at bounding box center [673, 189] width 94 height 18
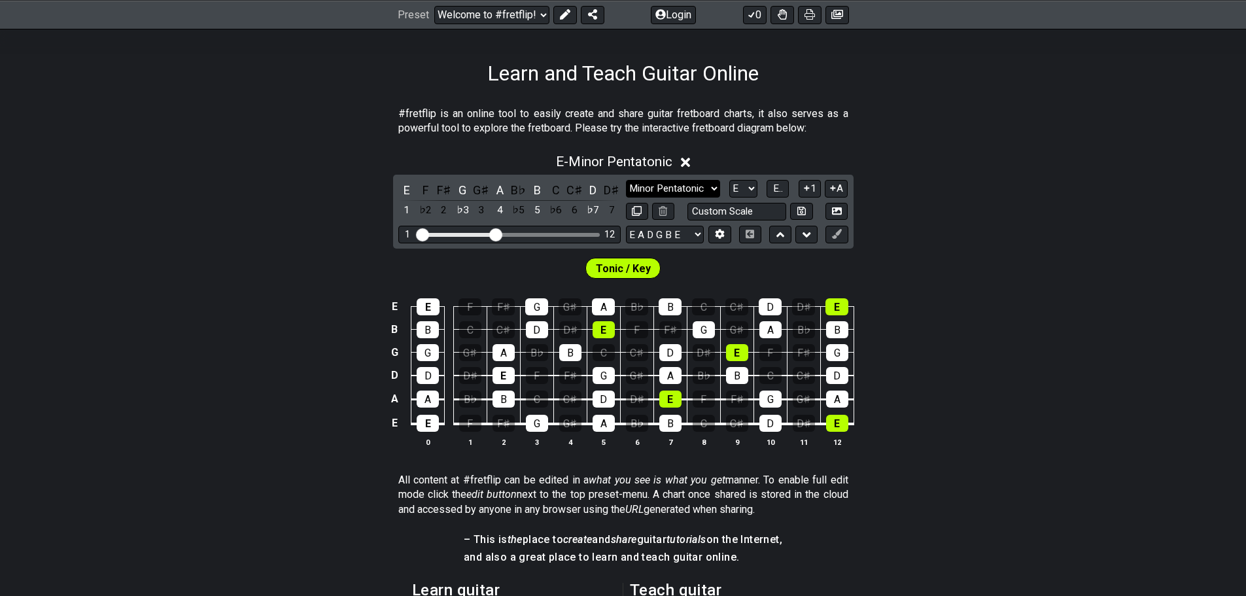
click at [712, 188] on select "Minor Pentatonic Click to edit Minor Pentatonic Major Pentatonic Minor Blues Ma…" at bounding box center [673, 189] width 94 height 18
click at [1024, 308] on div "E E F F♯ G G♯ A B♭ B C C♯ D D♯ E B B C C♯ D D♯ E F F♯ G G♯ A B♭ B G G G♯ A B♭ B…" at bounding box center [623, 373] width 1246 height 184
click at [716, 186] on select "Minor Pentatonic Click to edit Minor Pentatonic Major Pentatonic Minor Blues Ma…" at bounding box center [673, 189] width 94 height 18
click at [626, 180] on select "Minor Pentatonic Click to edit Minor Pentatonic Major Pentatonic Minor Blues Ma…" at bounding box center [673, 189] width 94 height 18
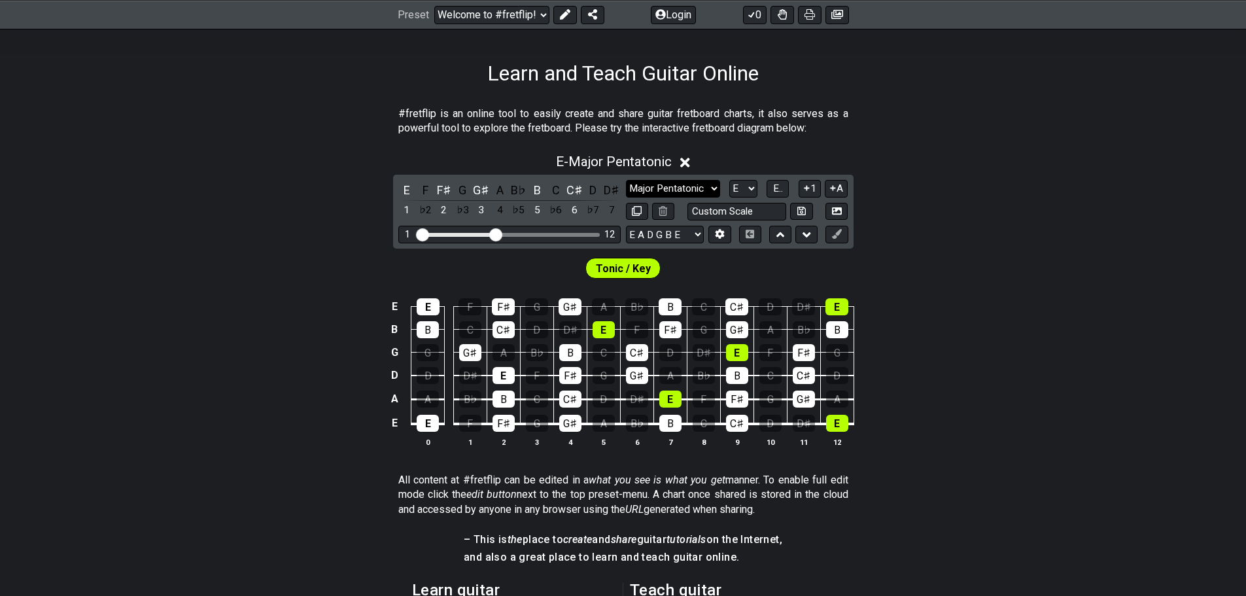
click at [715, 187] on select "Minor Pentatonic Click to edit Minor Pentatonic Major Pentatonic Minor Blues Ma…" at bounding box center [673, 189] width 94 height 18
click at [946, 255] on div "Tonic / Key" at bounding box center [623, 265] width 1246 height 33
click at [897, 199] on div "E - Major Pentatonic E F F♯ G G♯ A B♭ B C C♯ D D♯ 1 ♭2 2 ♭3 3 4 ♭5 5 ♭6 6 ♭7 7 …" at bounding box center [623, 305] width 1246 height 319
click at [712, 187] on select "Minor Pentatonic Click to edit Minor Pentatonic Major Pentatonic Minor Blues Ma…" at bounding box center [673, 189] width 94 height 18
select select "Minor Pentatonic"
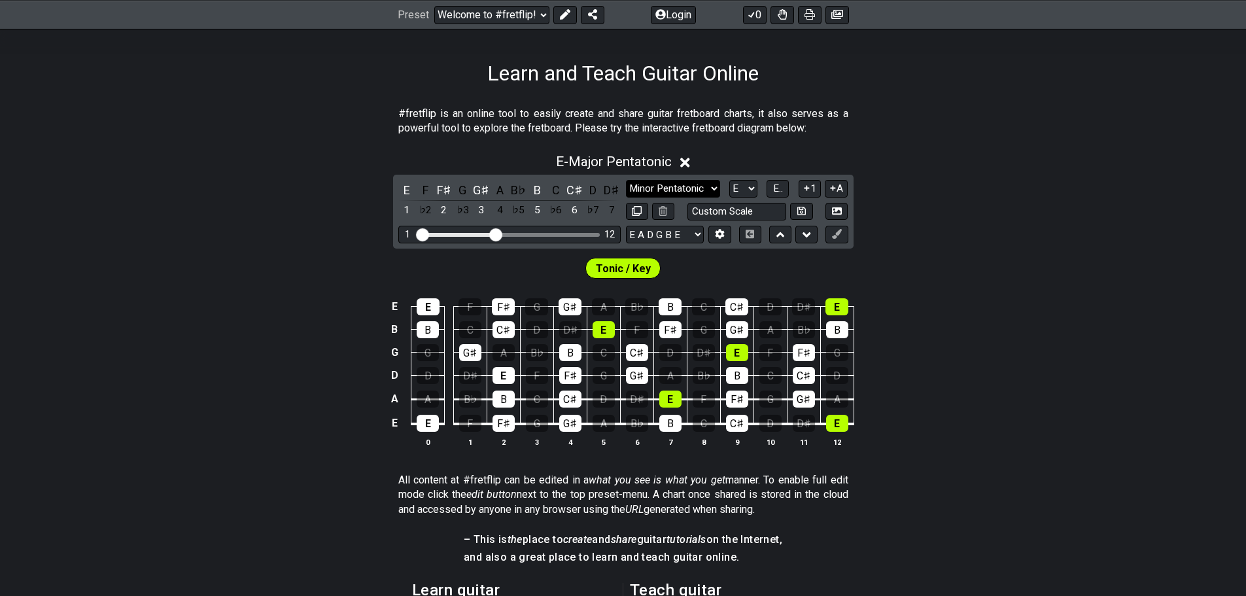
click at [626, 180] on select "Minor Pentatonic Click to edit Minor Pentatonic Major Pentatonic Minor Blues Ma…" at bounding box center [673, 189] width 94 height 18
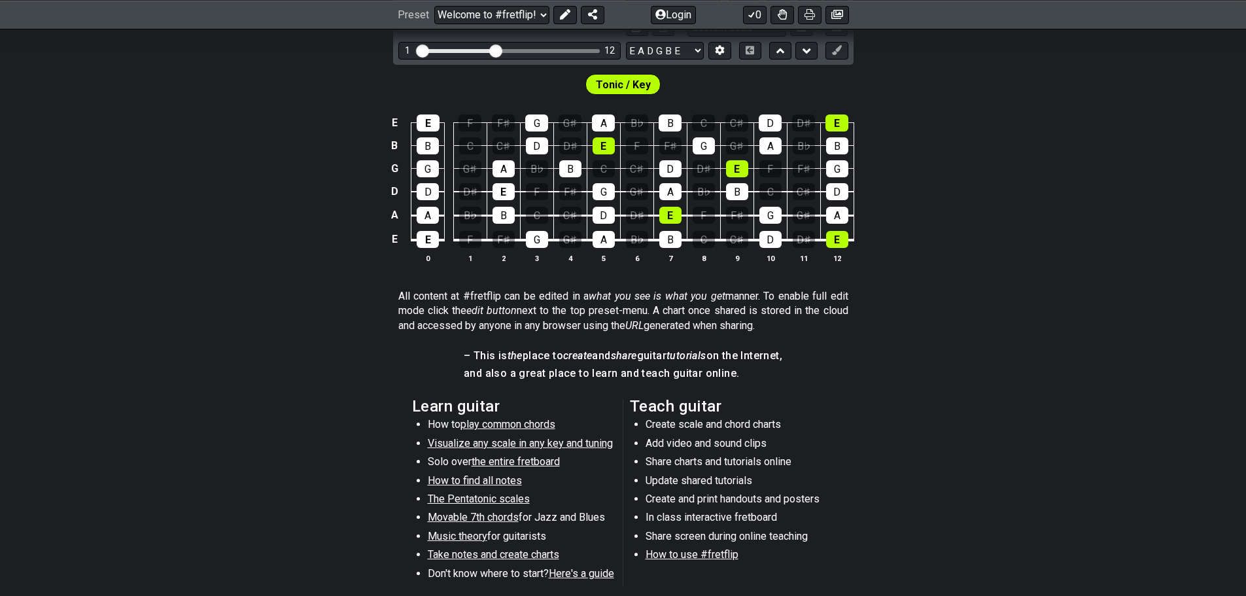
scroll to position [199, 0]
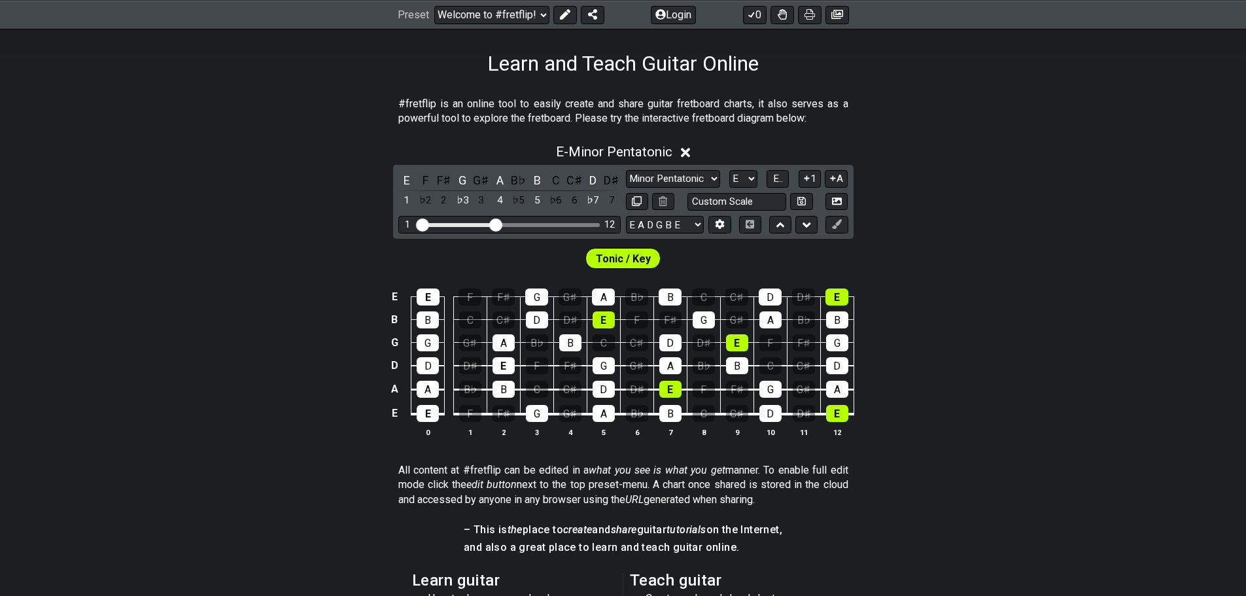
click at [636, 251] on span "Tonic / Key" at bounding box center [623, 258] width 55 height 19
click at [633, 265] on span "Tonic / Key" at bounding box center [623, 258] width 55 height 19
click at [688, 155] on icon at bounding box center [686, 153] width 10 height 10
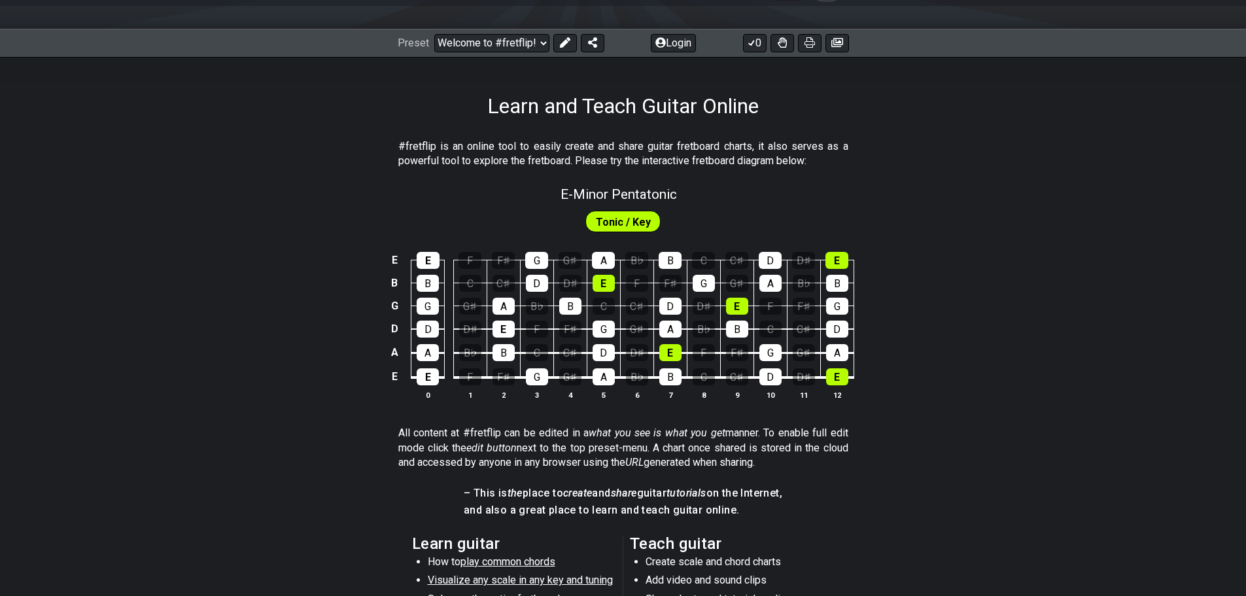
scroll to position [133, 0]
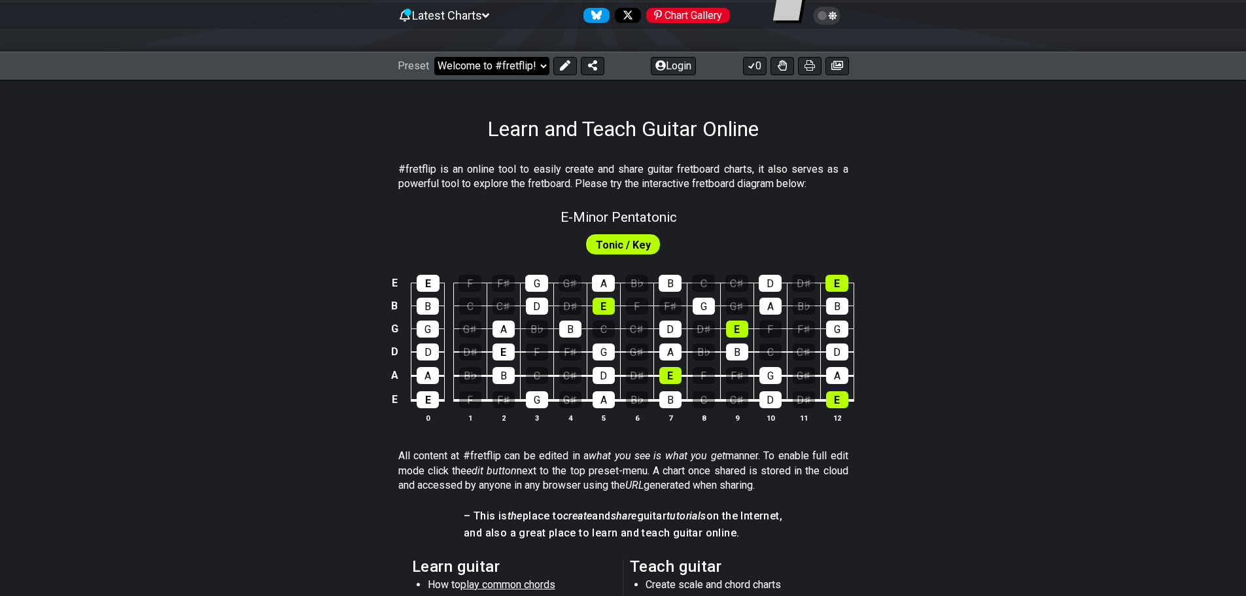
click at [542, 64] on select "Welcome to #fretflip! Initial Preset Custom Preset Minor Pentatonic Major Penta…" at bounding box center [491, 66] width 115 height 18
click at [434, 57] on select "Welcome to #fretflip! Initial Preset Custom Preset Minor Pentatonic Major Penta…" at bounding box center [491, 66] width 115 height 18
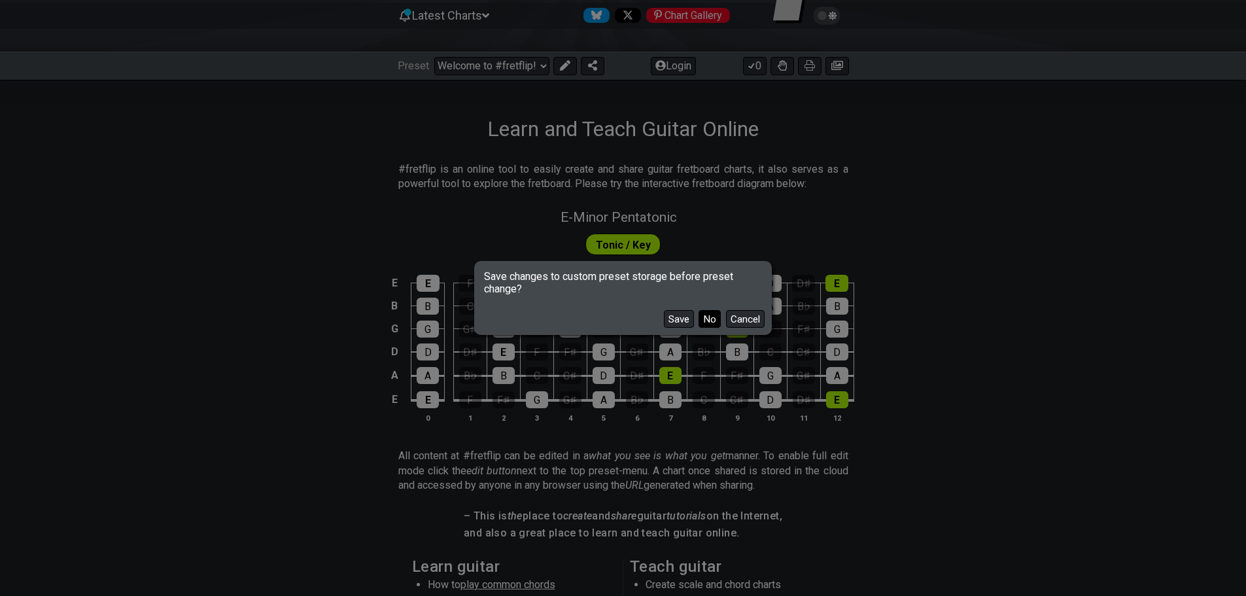
click at [710, 318] on button "No" at bounding box center [710, 319] width 22 height 18
select select "/3nps-caged-shapes"
select select "A"
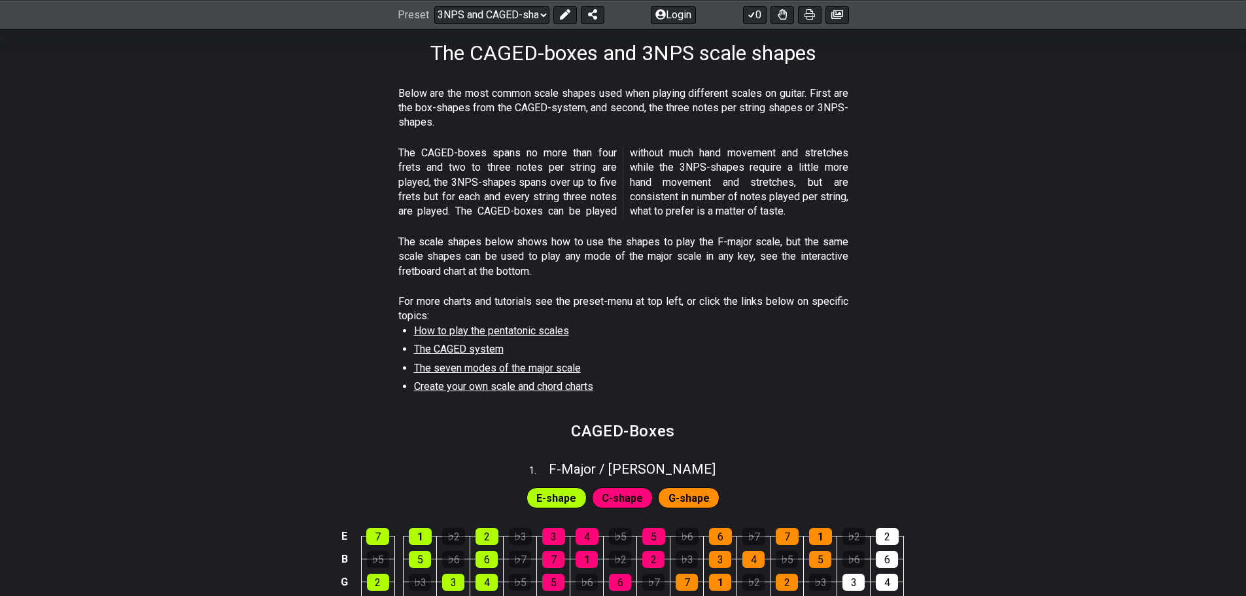
scroll to position [133, 0]
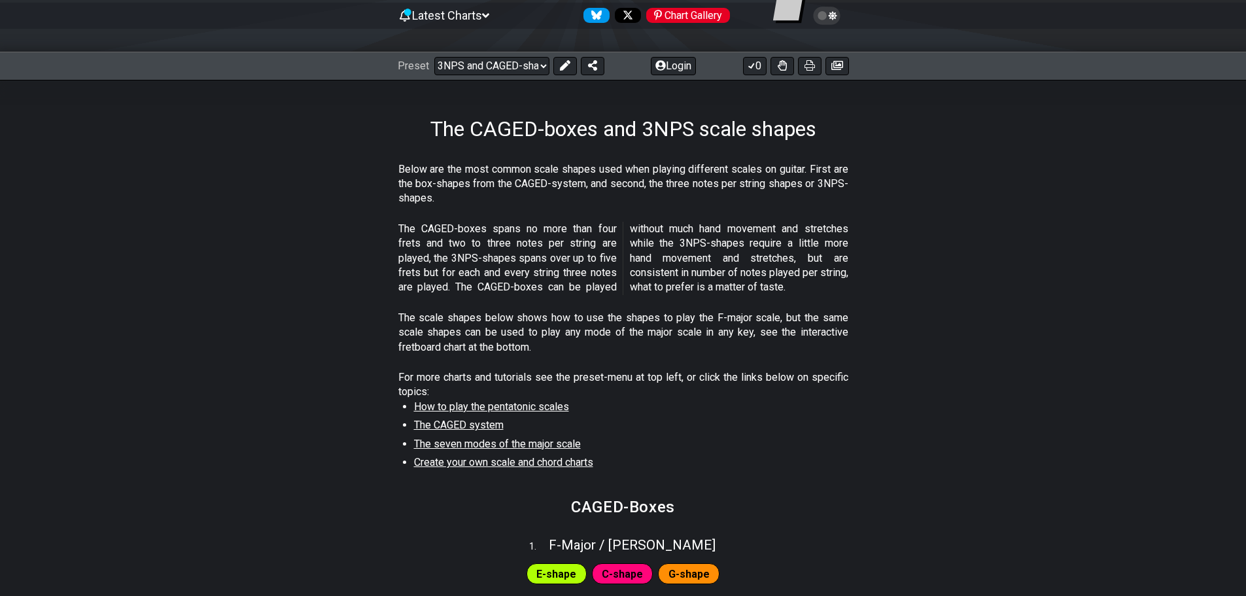
click at [545, 402] on span "How to play the pentatonic scales" at bounding box center [491, 406] width 155 height 12
select select "/minor-pentatonic"
select select "C"
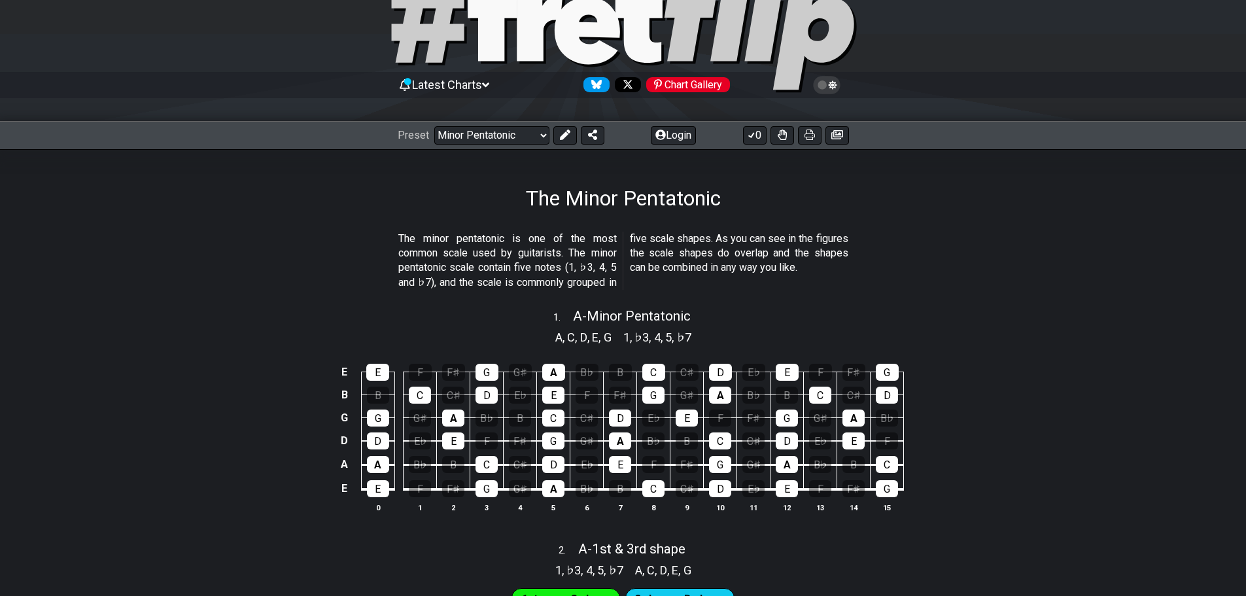
scroll to position [76, 0]
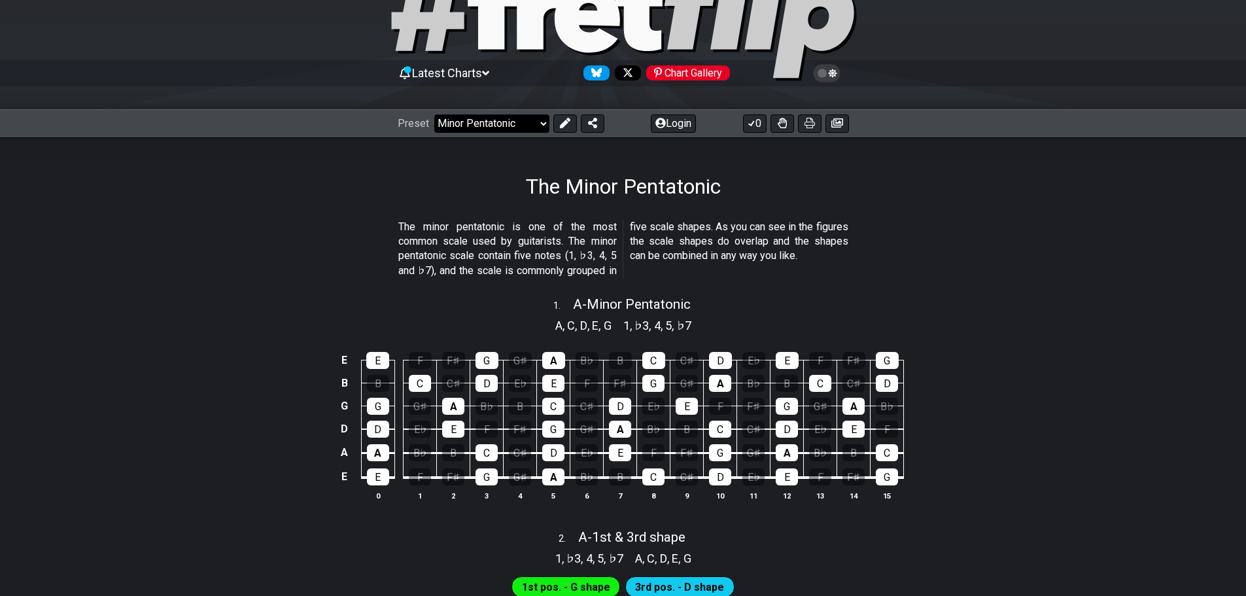
click at [538, 127] on select "Welcome to #fretflip! Initial Preset Custom Preset Minor Pentatonic Major Penta…" at bounding box center [491, 123] width 115 height 18
